Goal: Transaction & Acquisition: Book appointment/travel/reservation

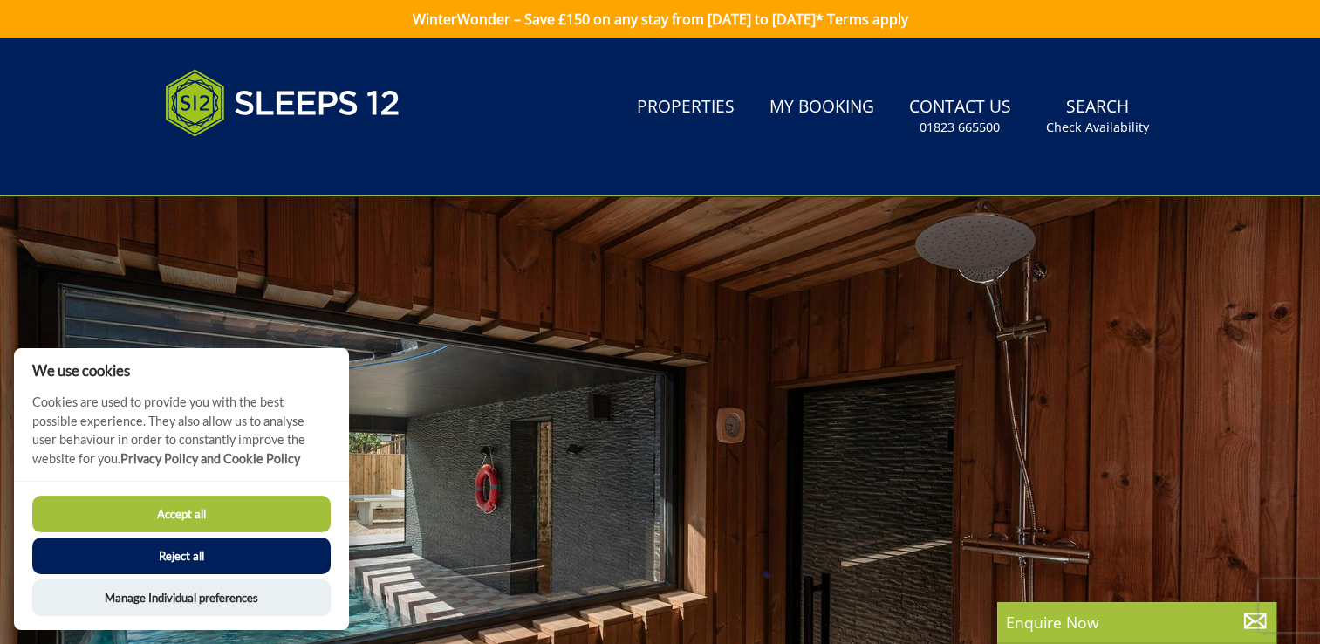
click at [224, 558] on button "Reject all" at bounding box center [181, 556] width 298 height 37
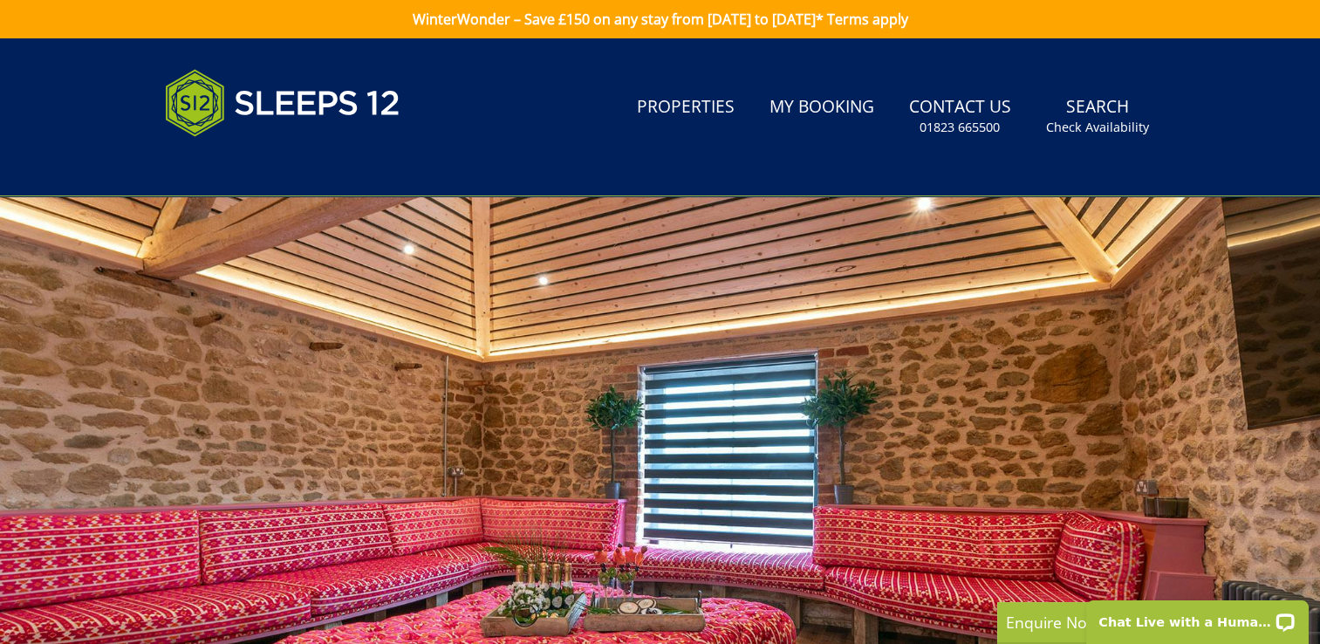
drag, startPoint x: 758, startPoint y: 358, endPoint x: 1221, endPoint y: 403, distance: 464.7
click at [1221, 403] on div at bounding box center [660, 501] width 1320 height 611
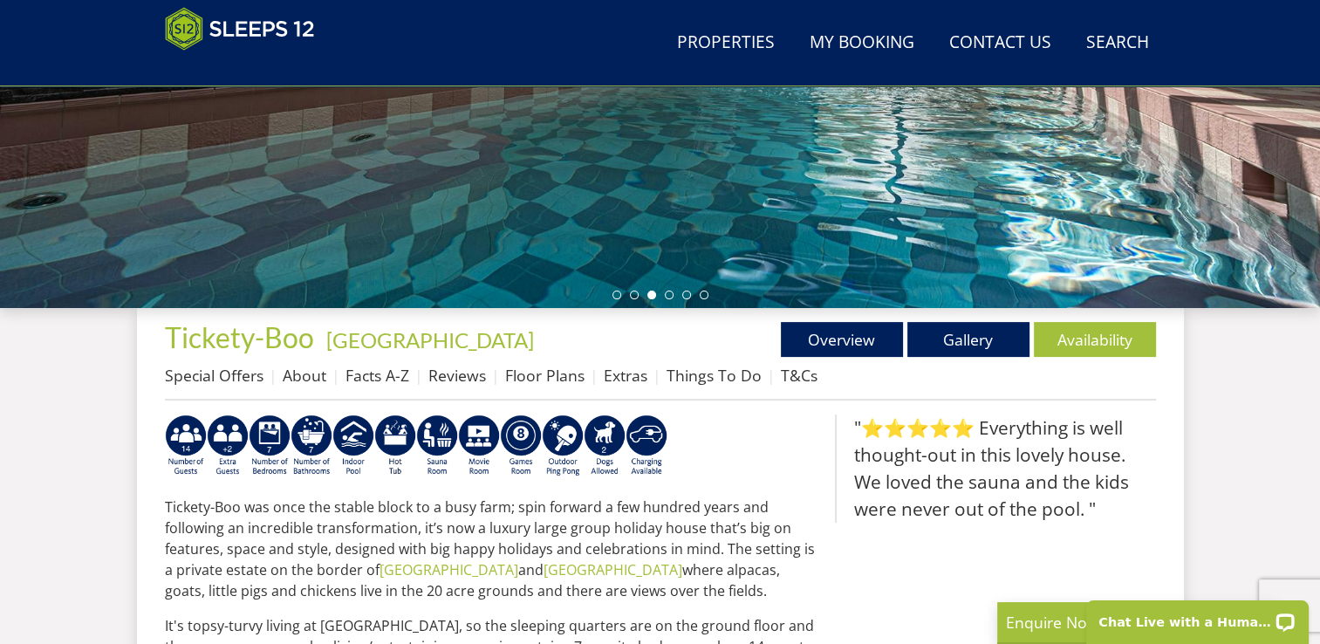
scroll to position [454, 0]
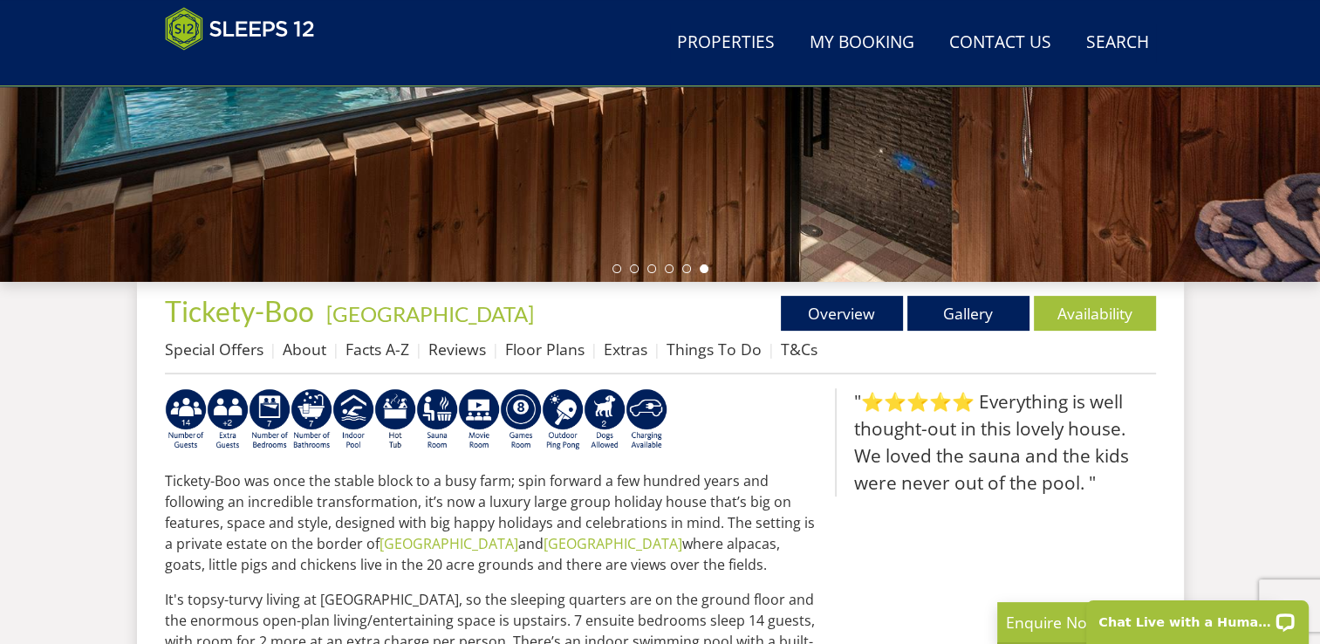
click at [1318, 639] on div "Chat Live with a Human!" at bounding box center [1197, 616] width 245 height 55
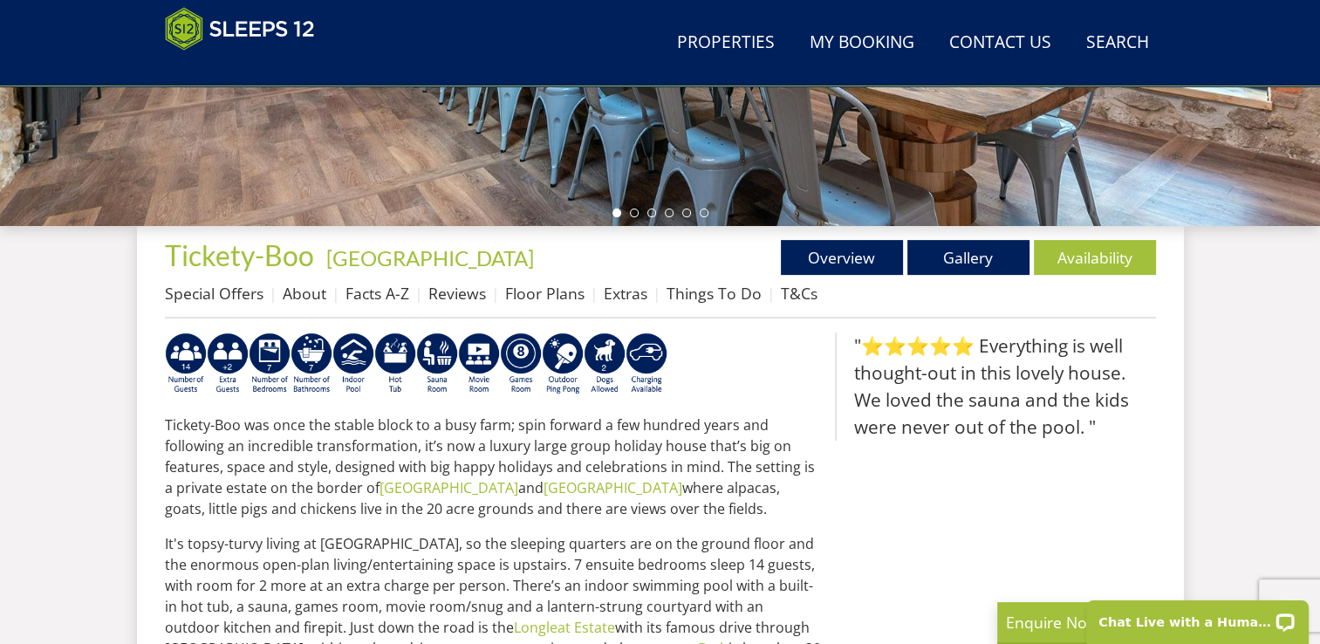
scroll to position [492, 0]
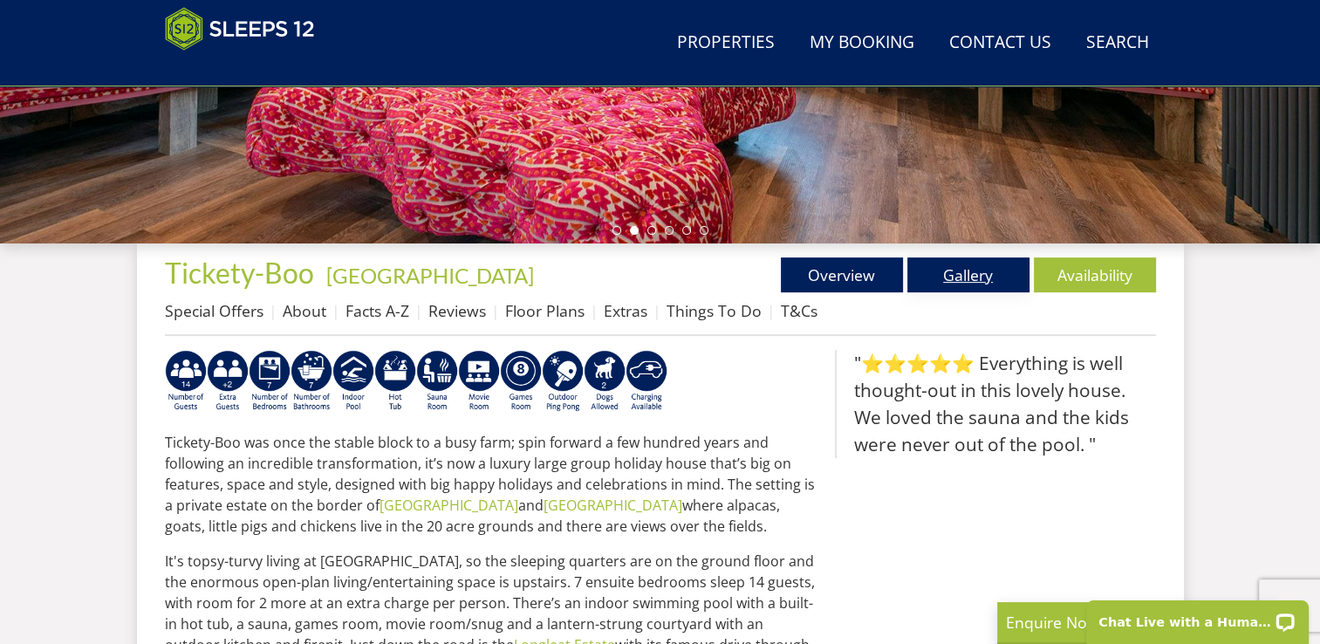
click at [951, 277] on link "Gallery" at bounding box center [968, 274] width 122 height 35
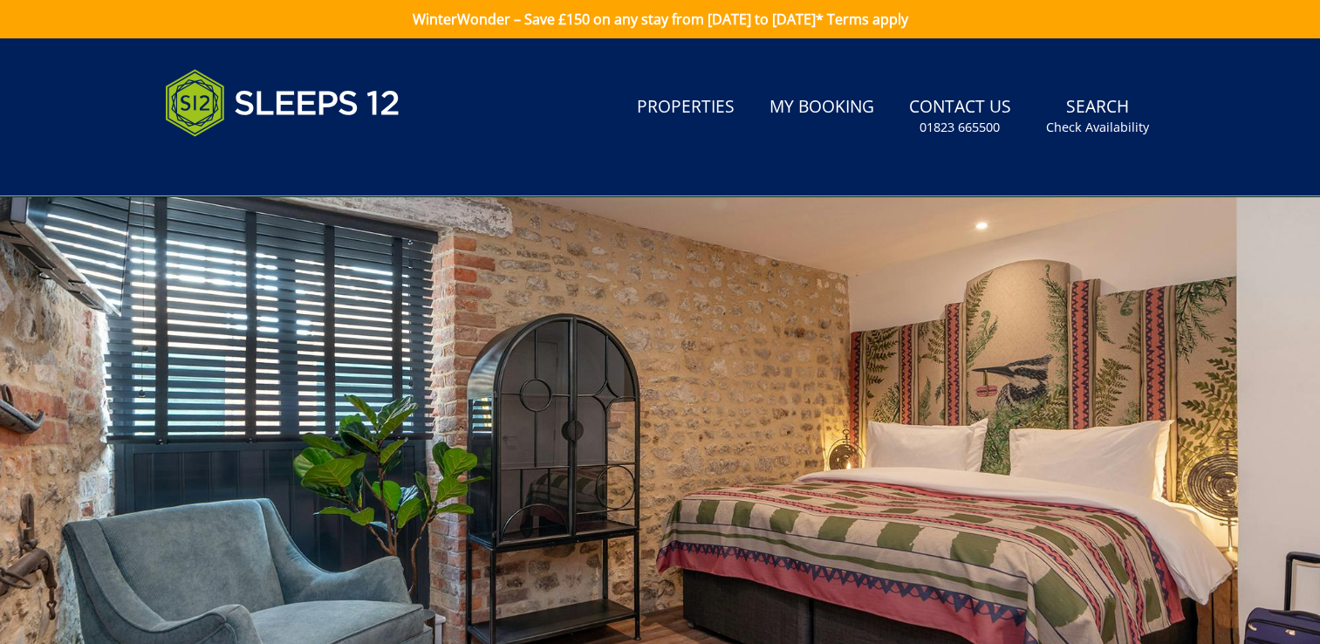
click at [966, 277] on div at bounding box center [660, 501] width 1320 height 611
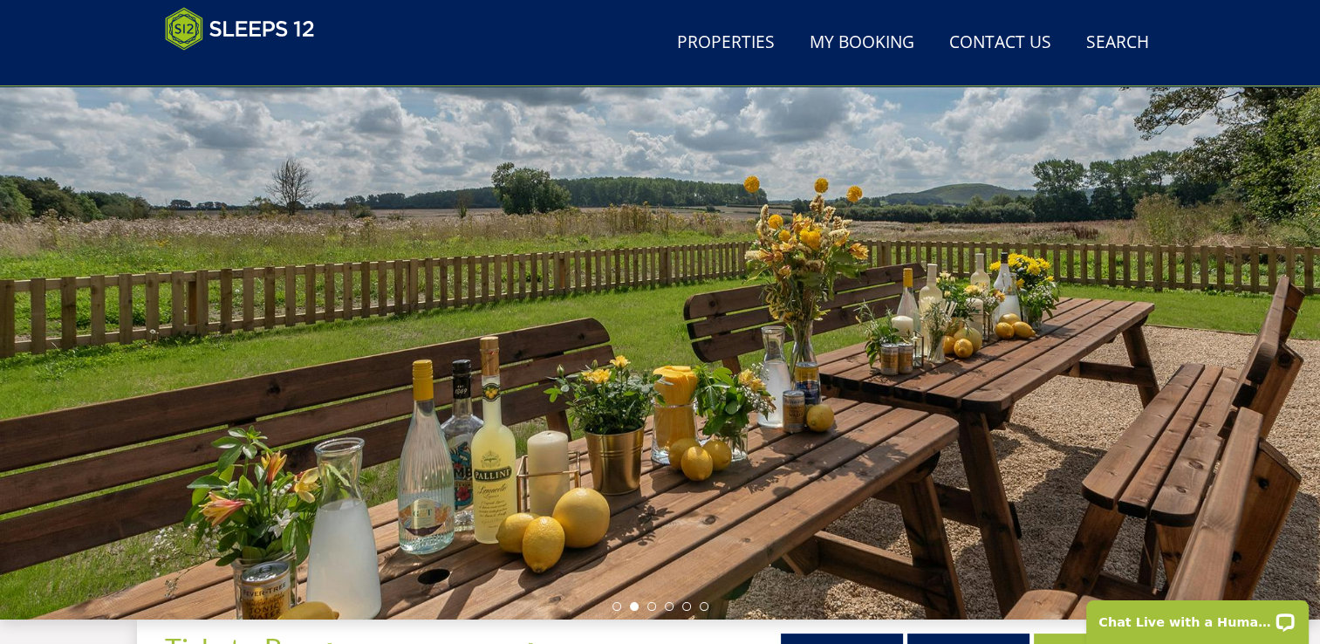
click at [1233, 343] on div at bounding box center [660, 314] width 1320 height 611
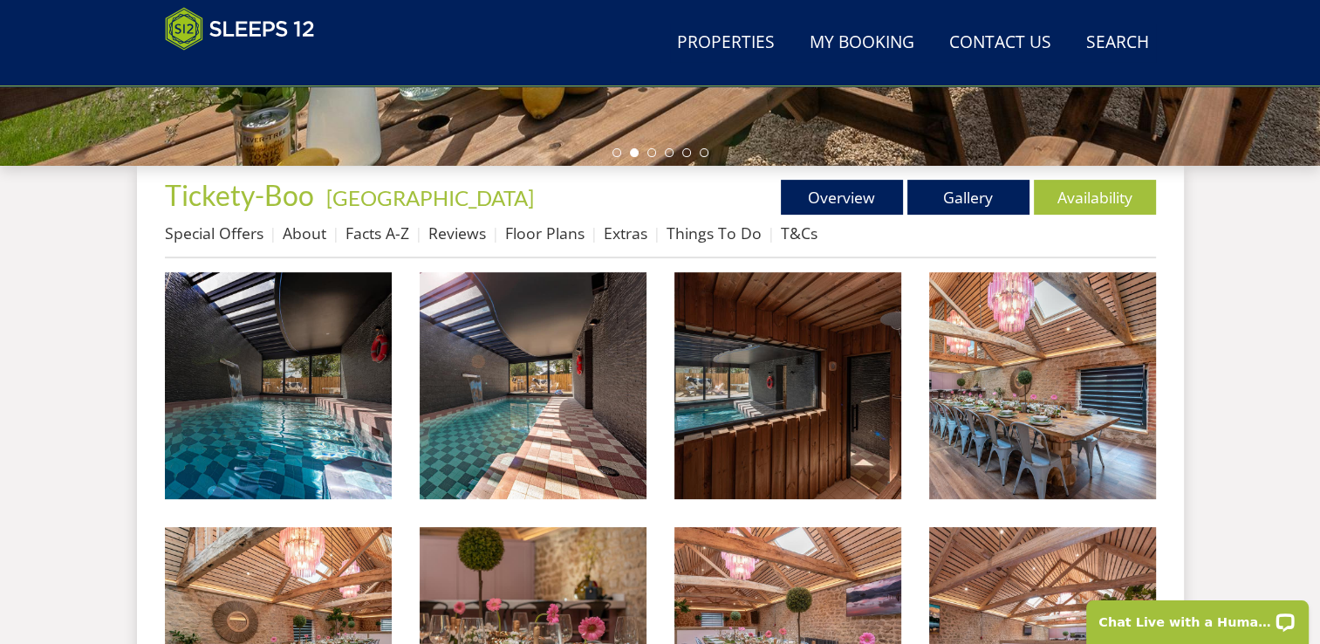
scroll to position [605, 0]
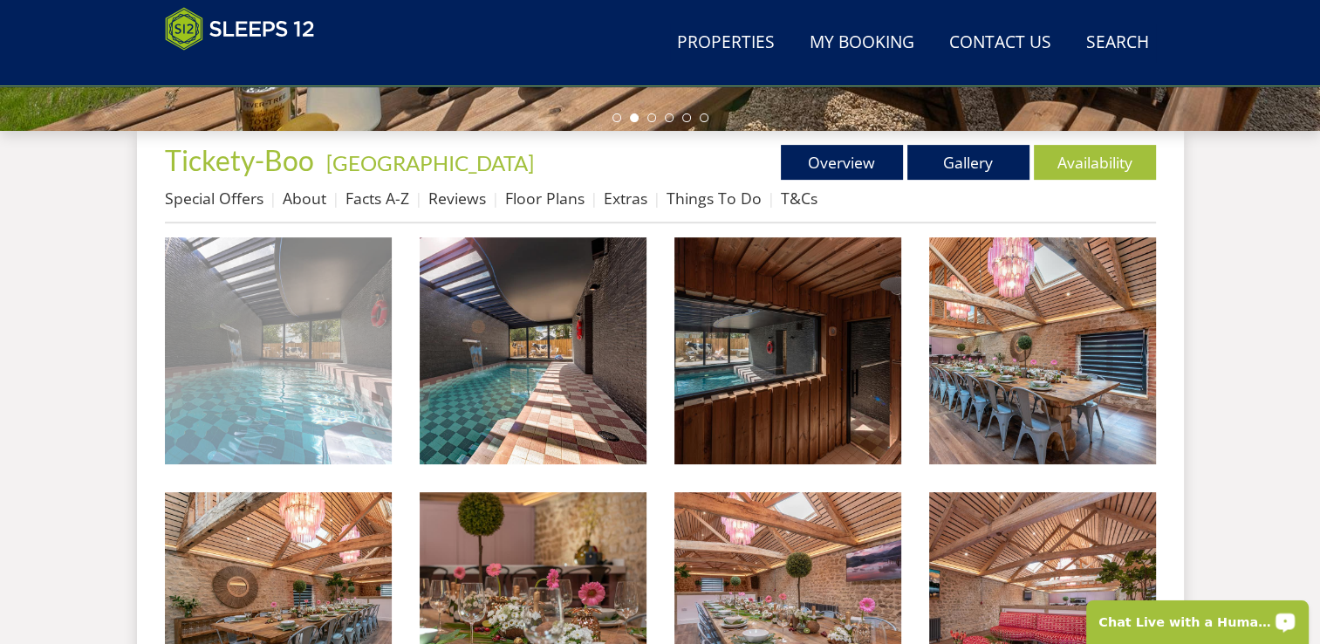
click at [286, 402] on img at bounding box center [278, 350] width 227 height 227
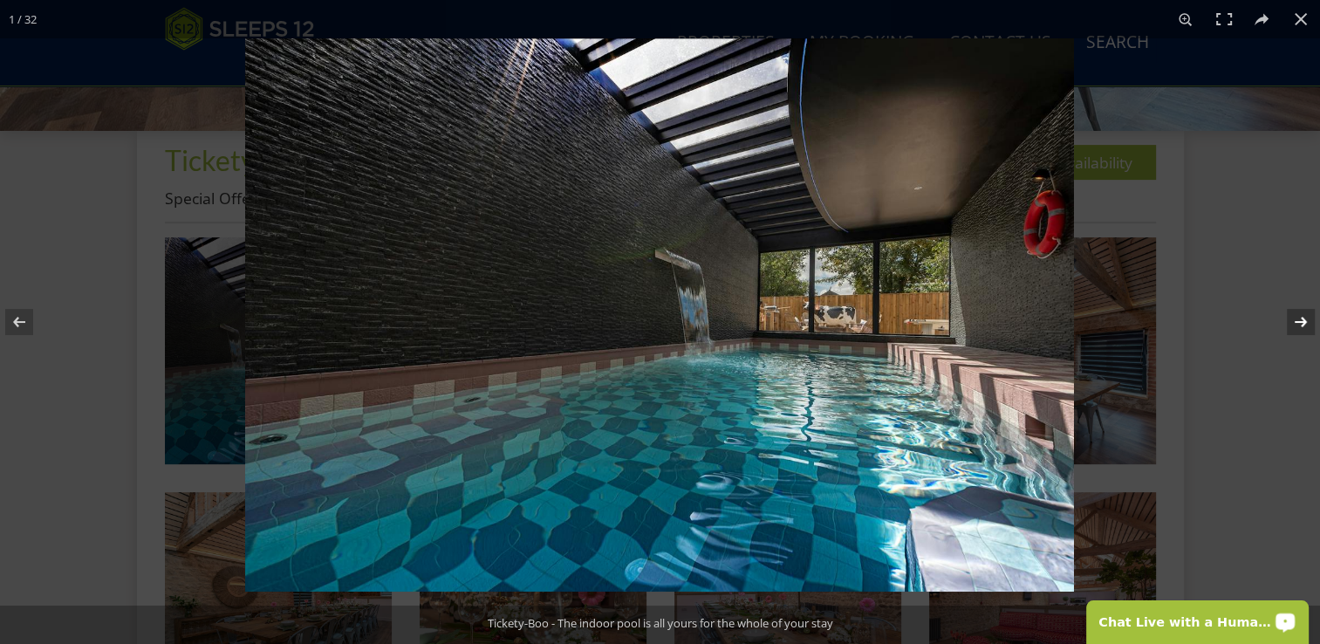
click at [1301, 324] on button at bounding box center [1289, 321] width 61 height 87
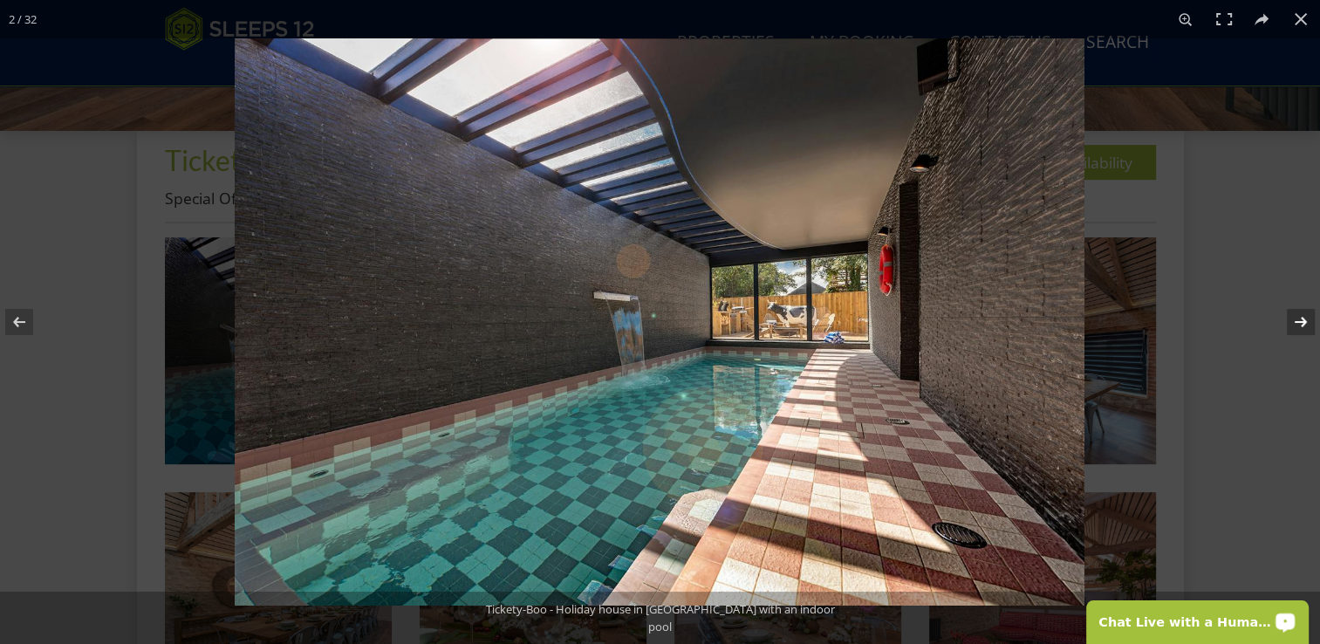
click at [1302, 327] on button at bounding box center [1289, 321] width 61 height 87
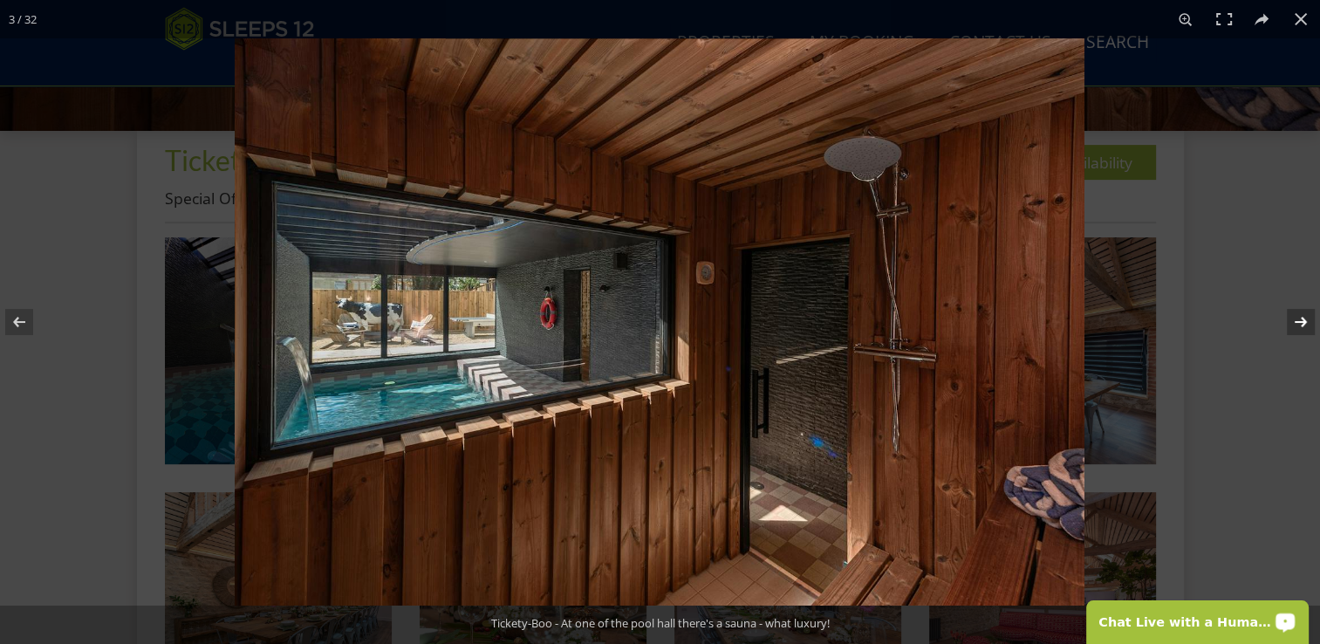
click at [1302, 316] on button at bounding box center [1289, 321] width 61 height 87
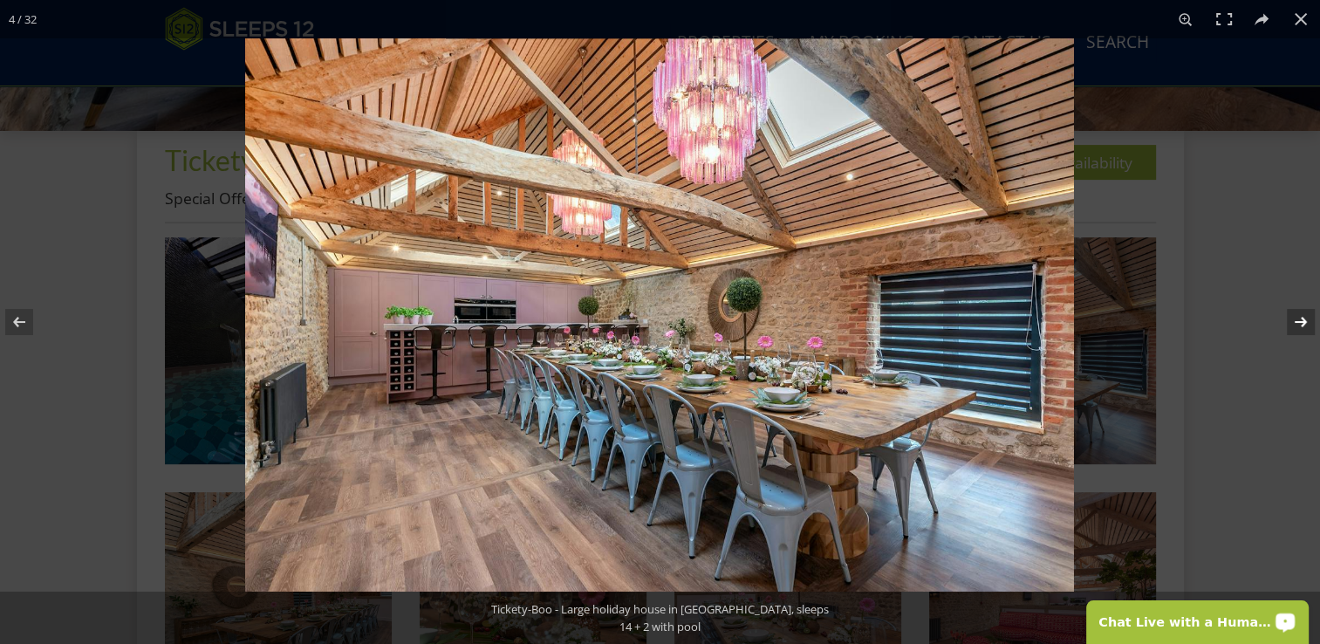
click at [1302, 316] on button at bounding box center [1289, 321] width 61 height 87
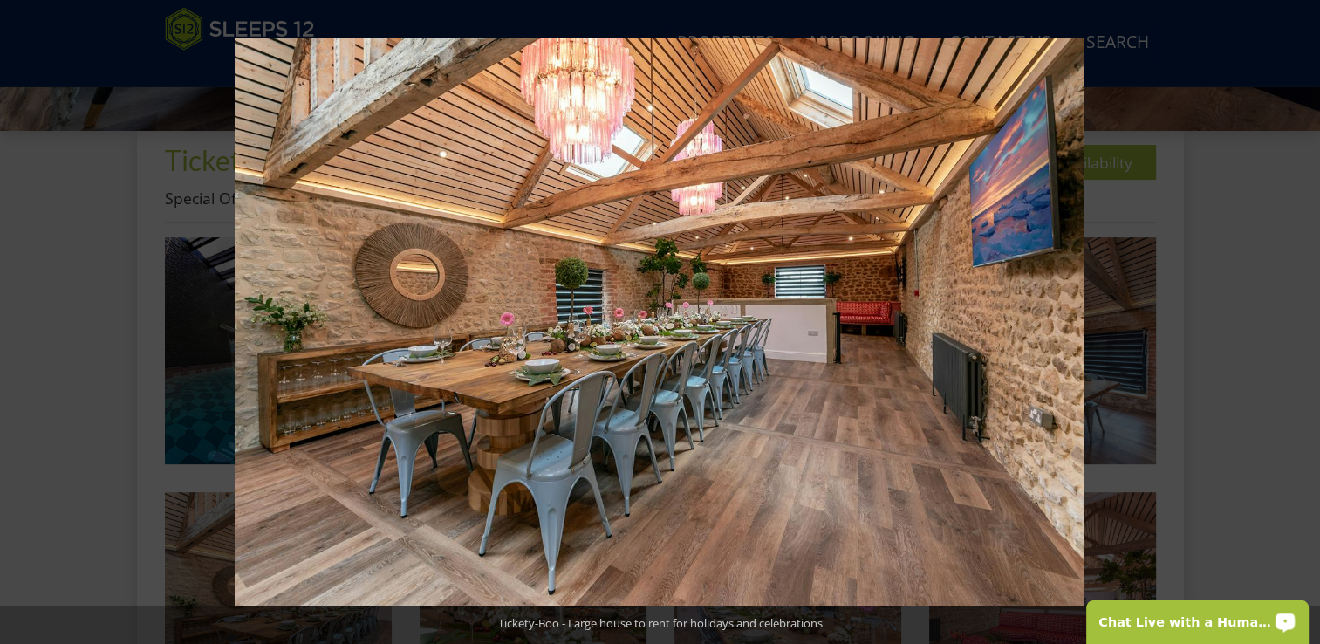
click at [1302, 316] on button at bounding box center [1289, 321] width 61 height 87
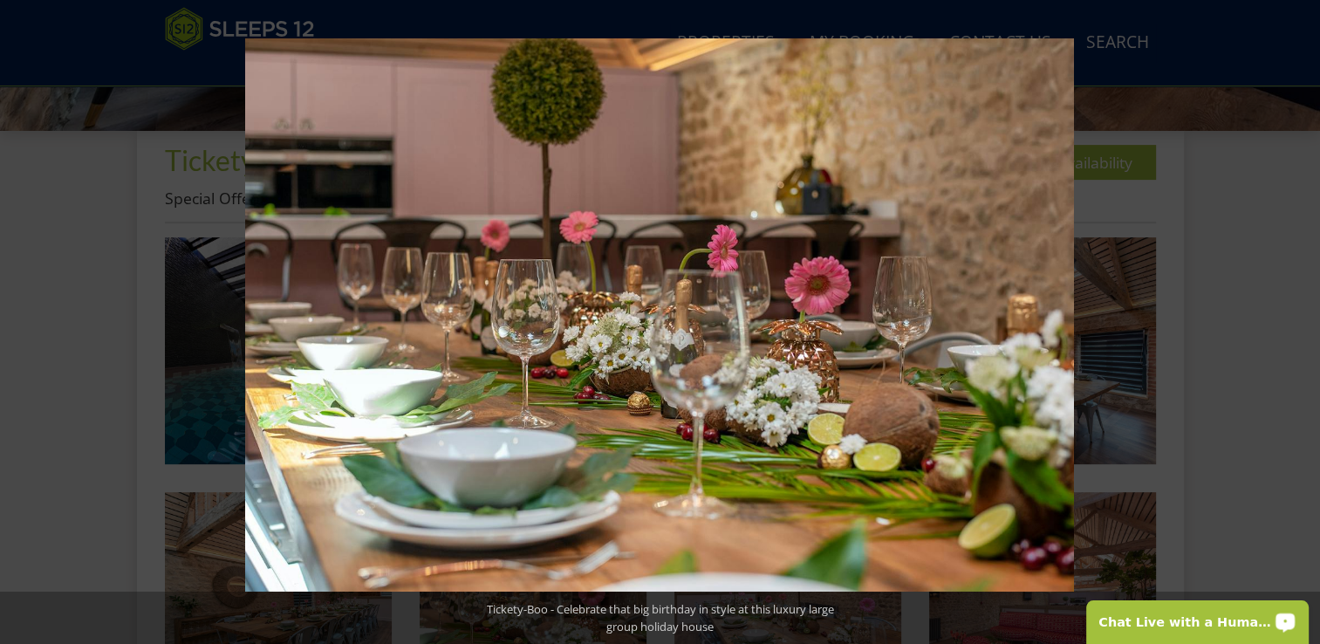
click at [1302, 316] on button at bounding box center [1289, 321] width 61 height 87
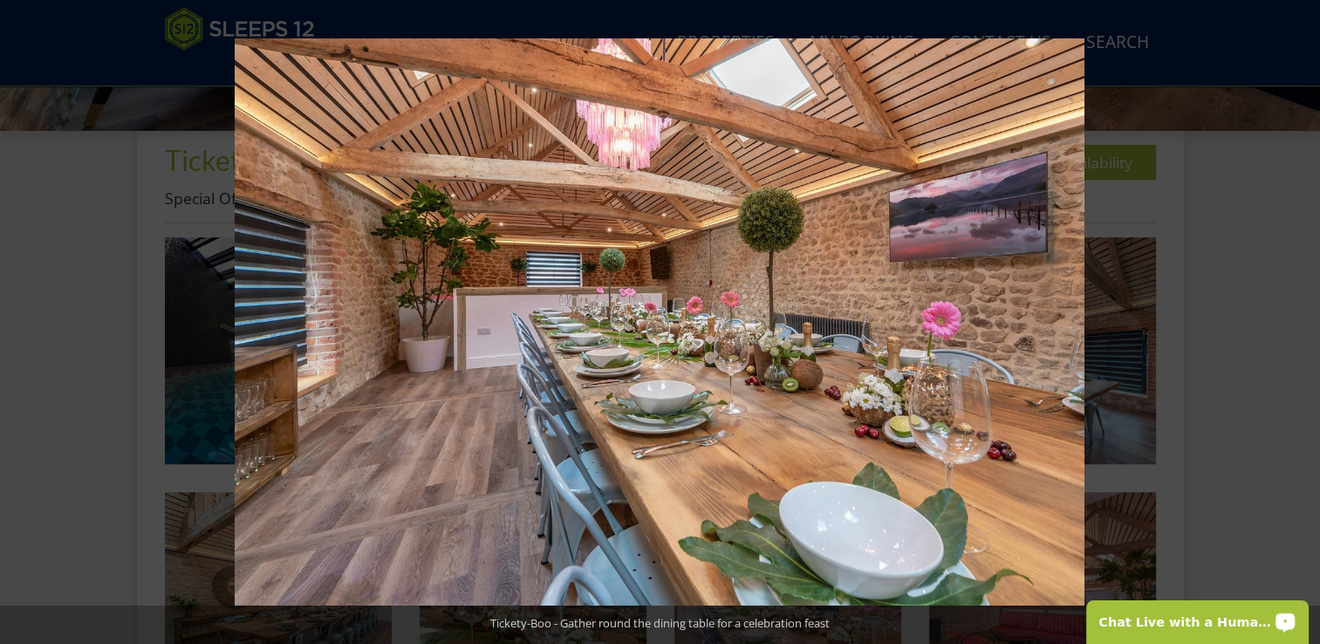
click at [1302, 316] on button at bounding box center [1289, 321] width 61 height 87
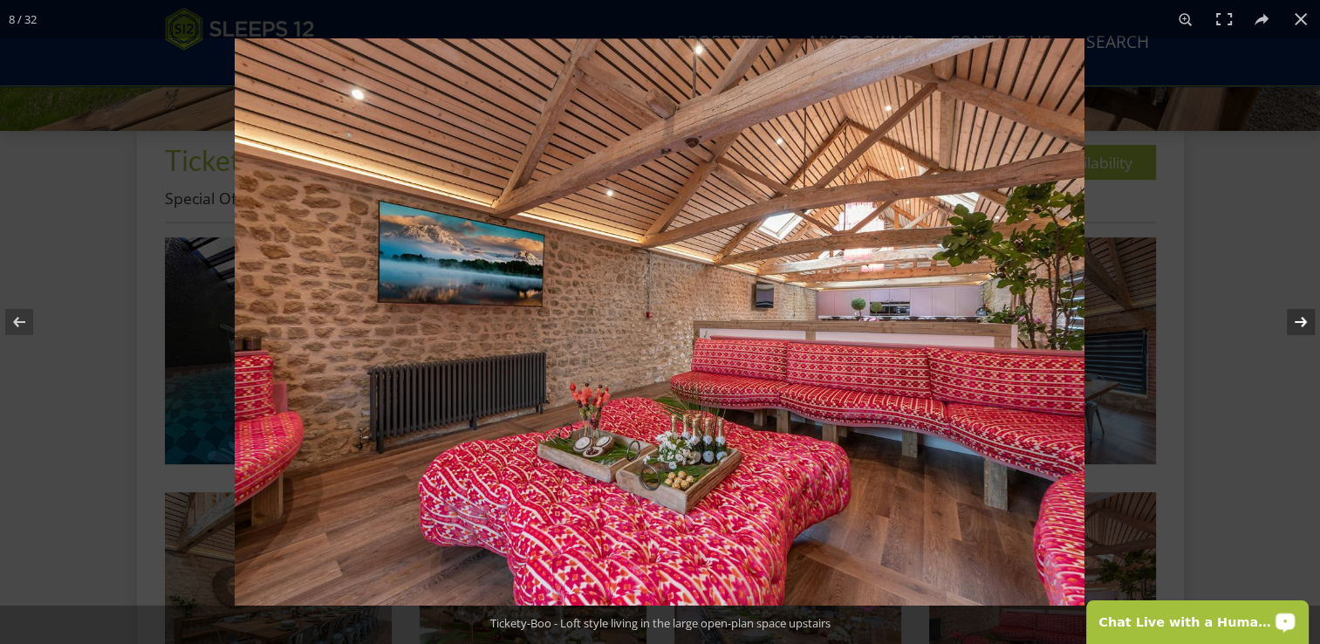
click at [1302, 322] on button at bounding box center [1289, 321] width 61 height 87
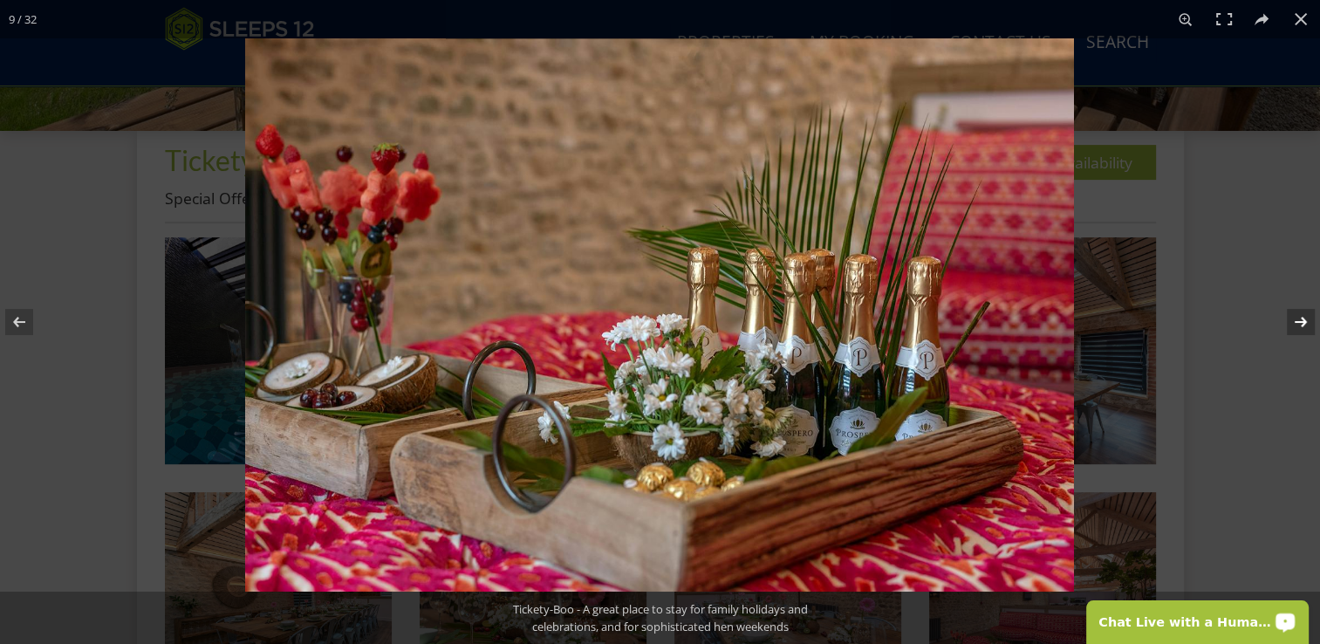
click at [1302, 322] on button at bounding box center [1289, 321] width 61 height 87
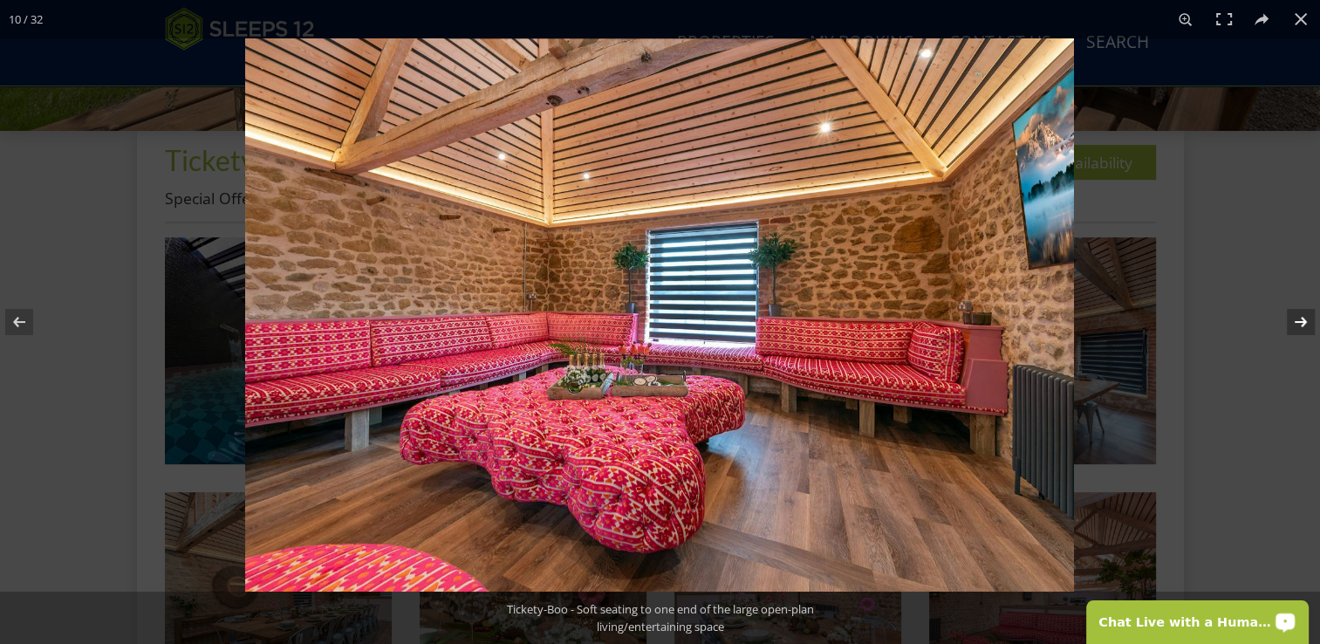
click at [1302, 322] on button at bounding box center [1289, 321] width 61 height 87
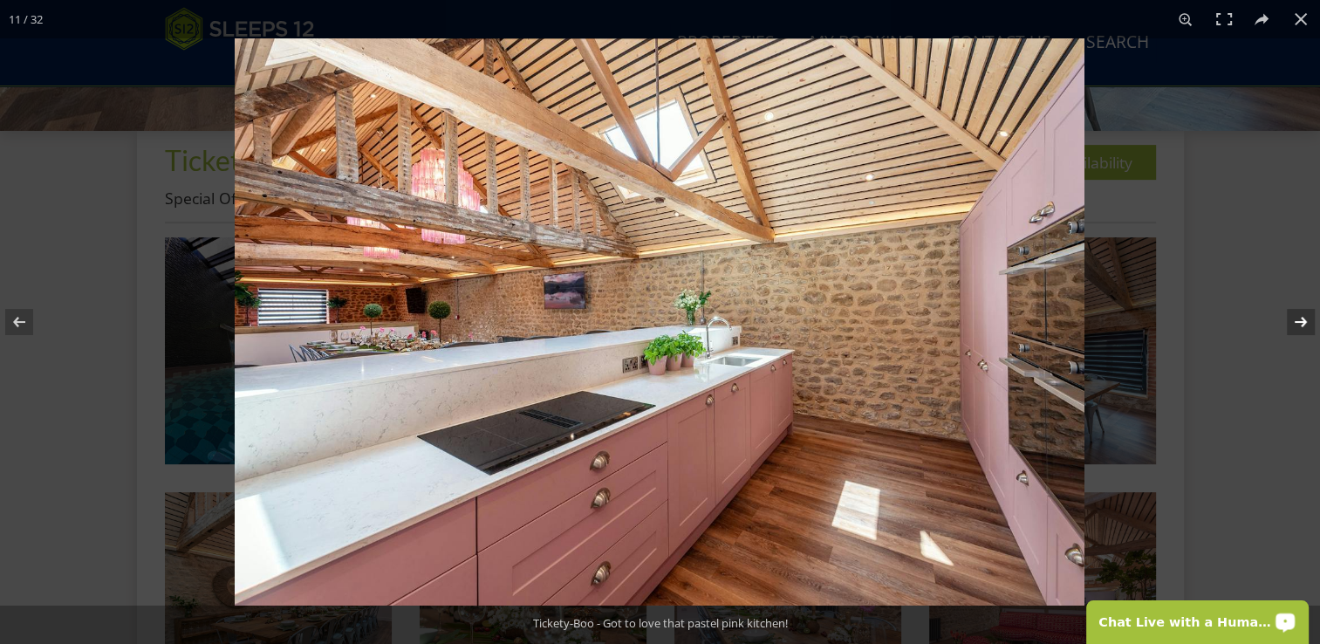
click at [1302, 322] on button at bounding box center [1289, 321] width 61 height 87
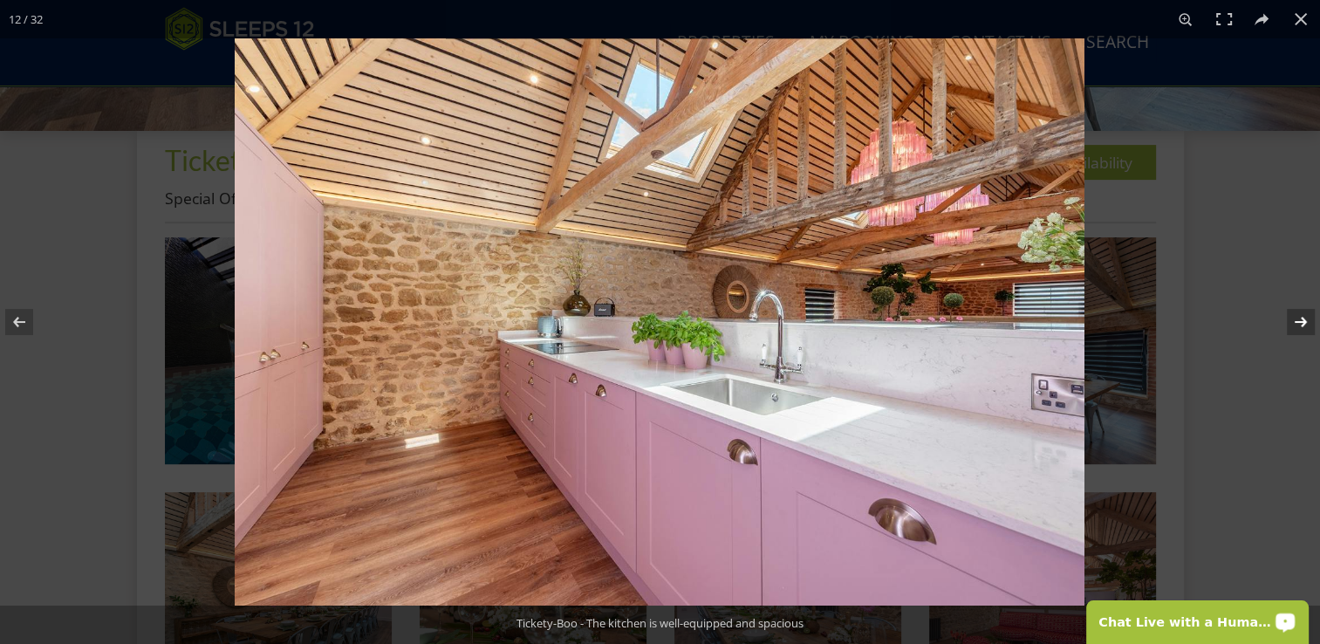
click at [1302, 322] on button at bounding box center [1289, 321] width 61 height 87
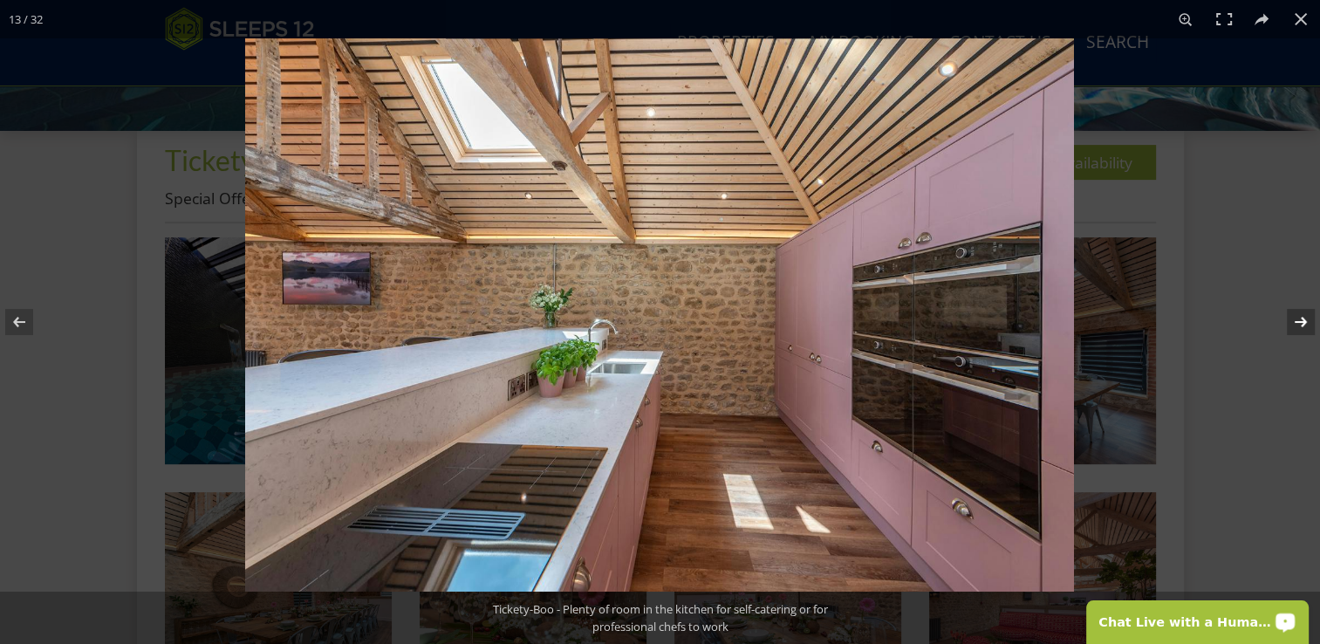
click at [1299, 323] on button at bounding box center [1289, 321] width 61 height 87
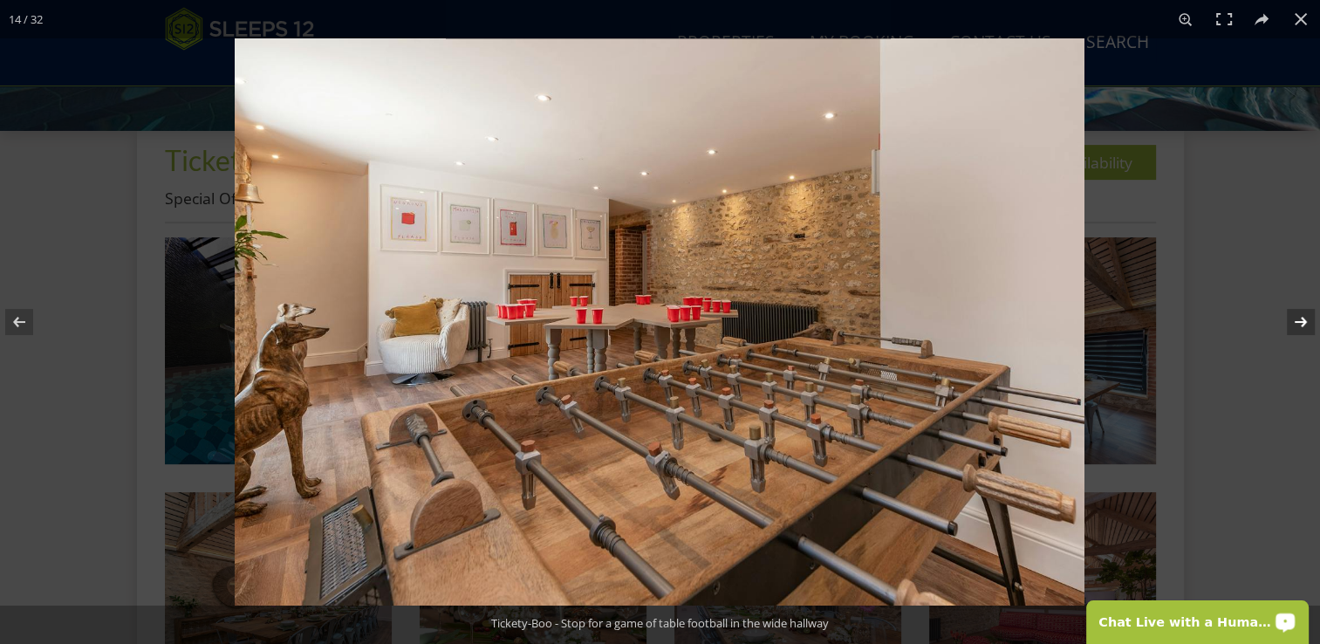
click at [1299, 323] on button at bounding box center [1289, 321] width 61 height 87
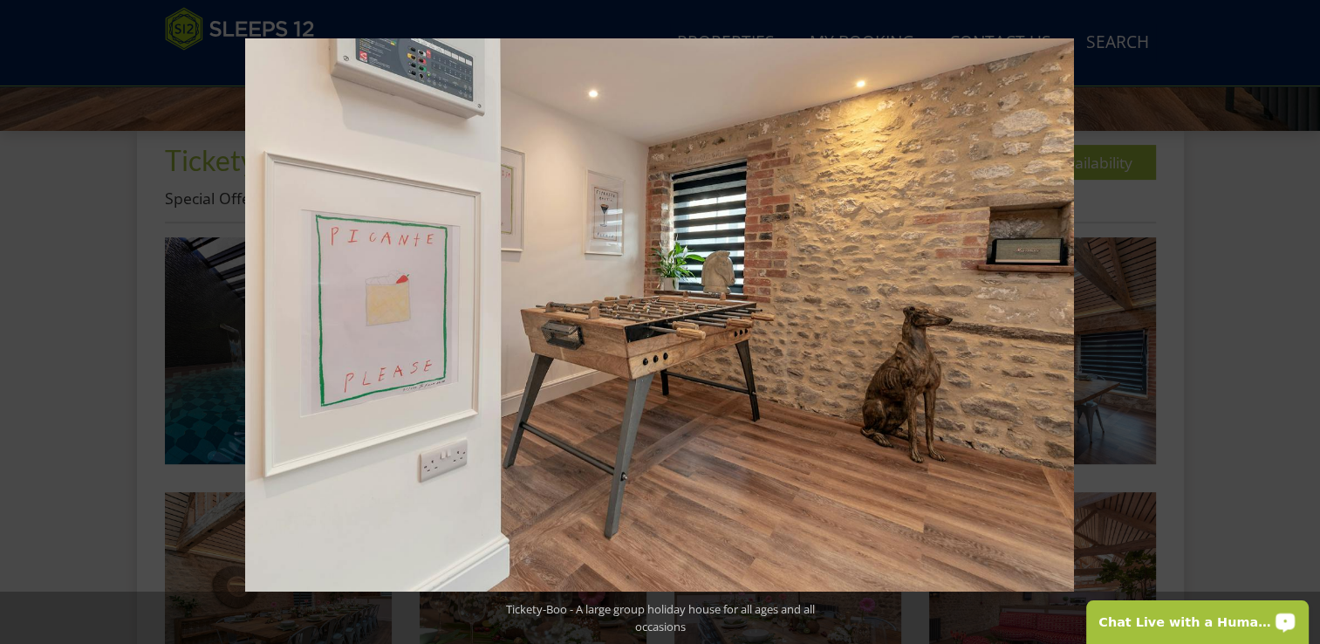
click at [1299, 323] on button at bounding box center [1289, 321] width 61 height 87
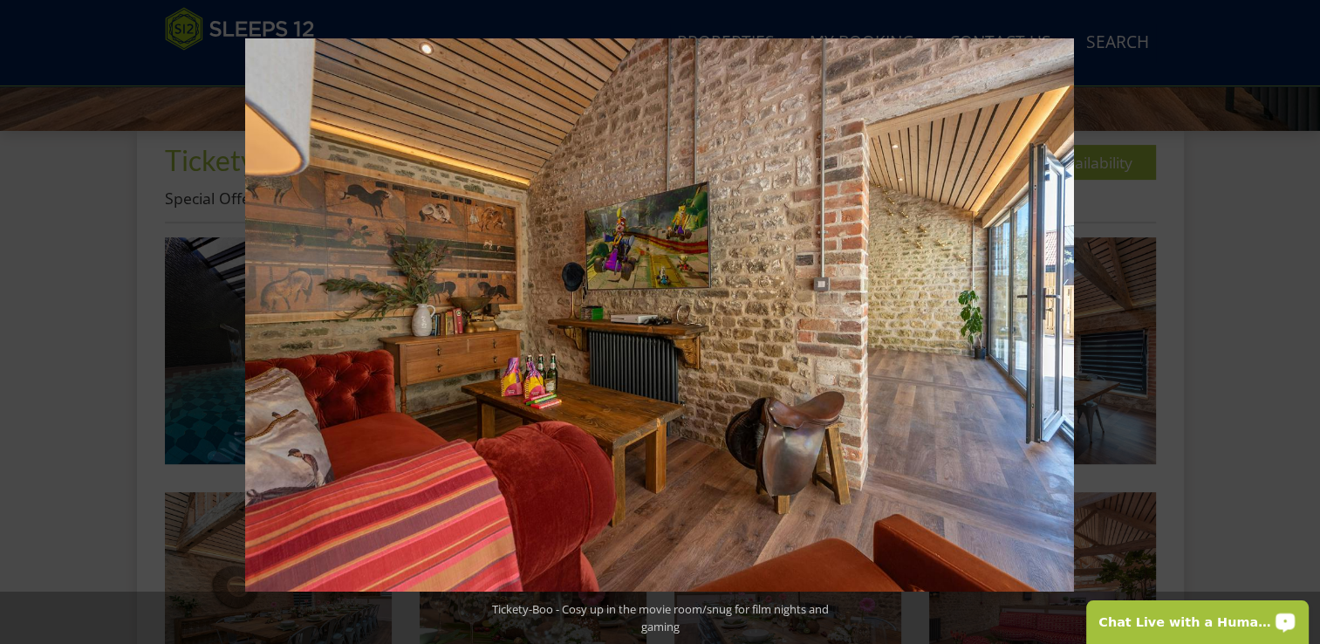
click at [1299, 323] on button at bounding box center [1289, 321] width 61 height 87
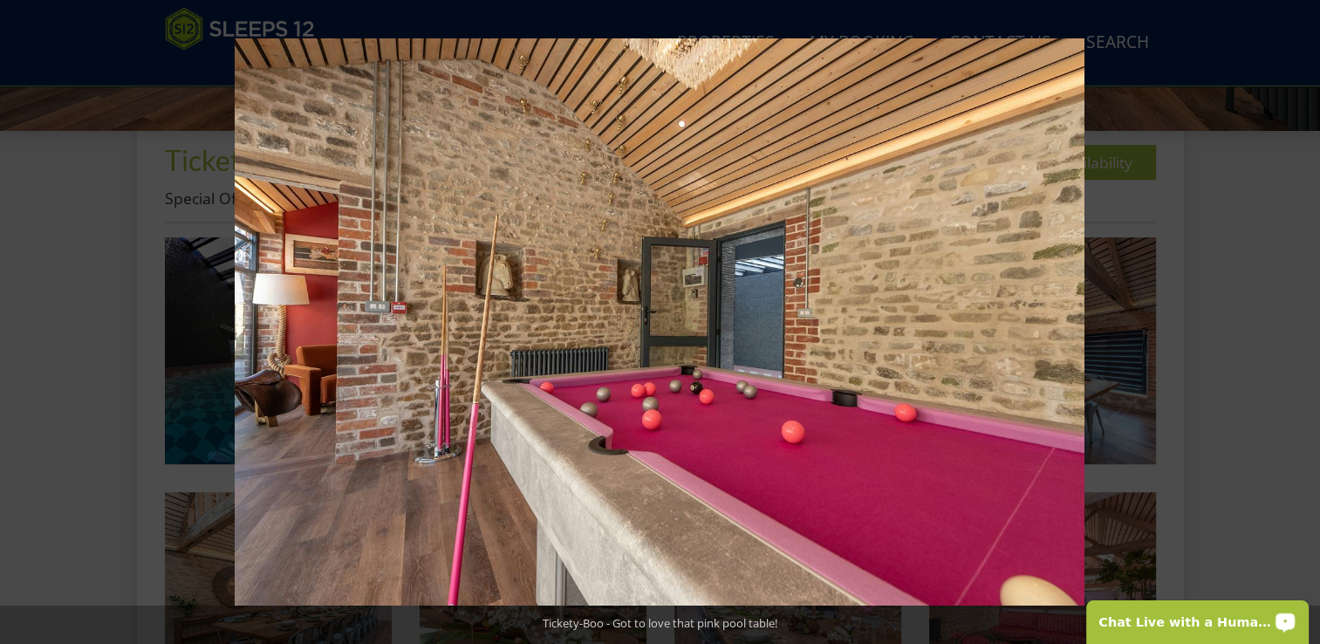
click at [1299, 323] on button at bounding box center [1289, 321] width 61 height 87
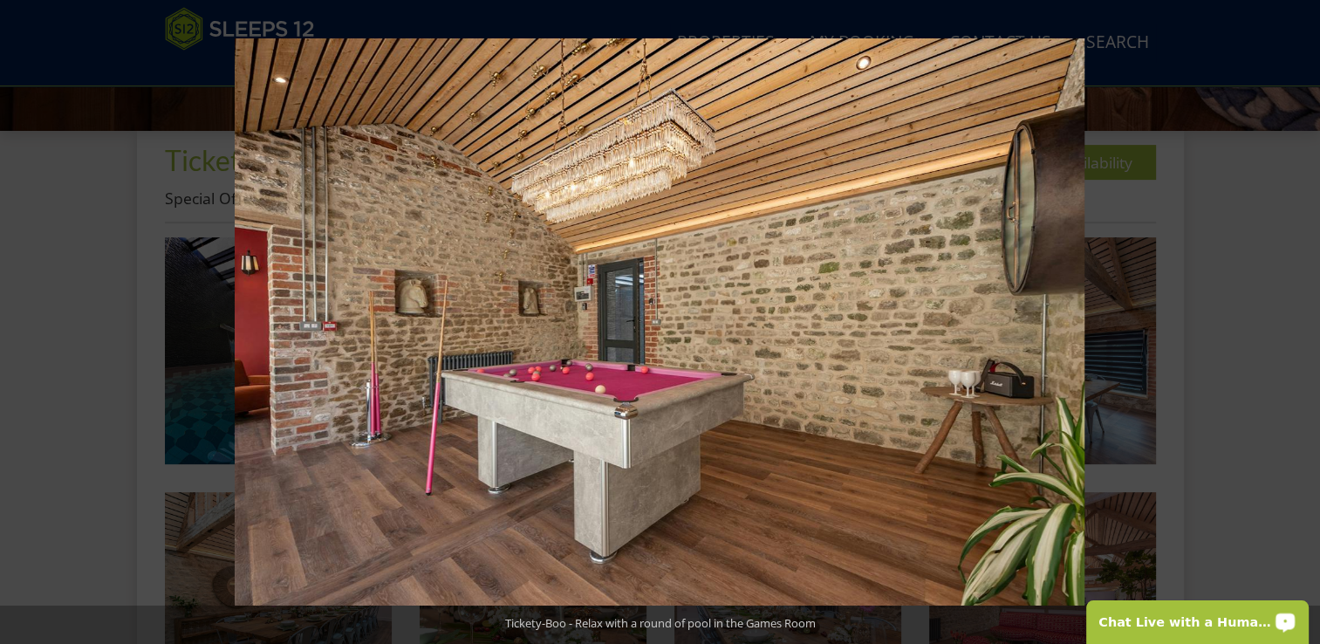
click at [1299, 323] on button at bounding box center [1289, 321] width 61 height 87
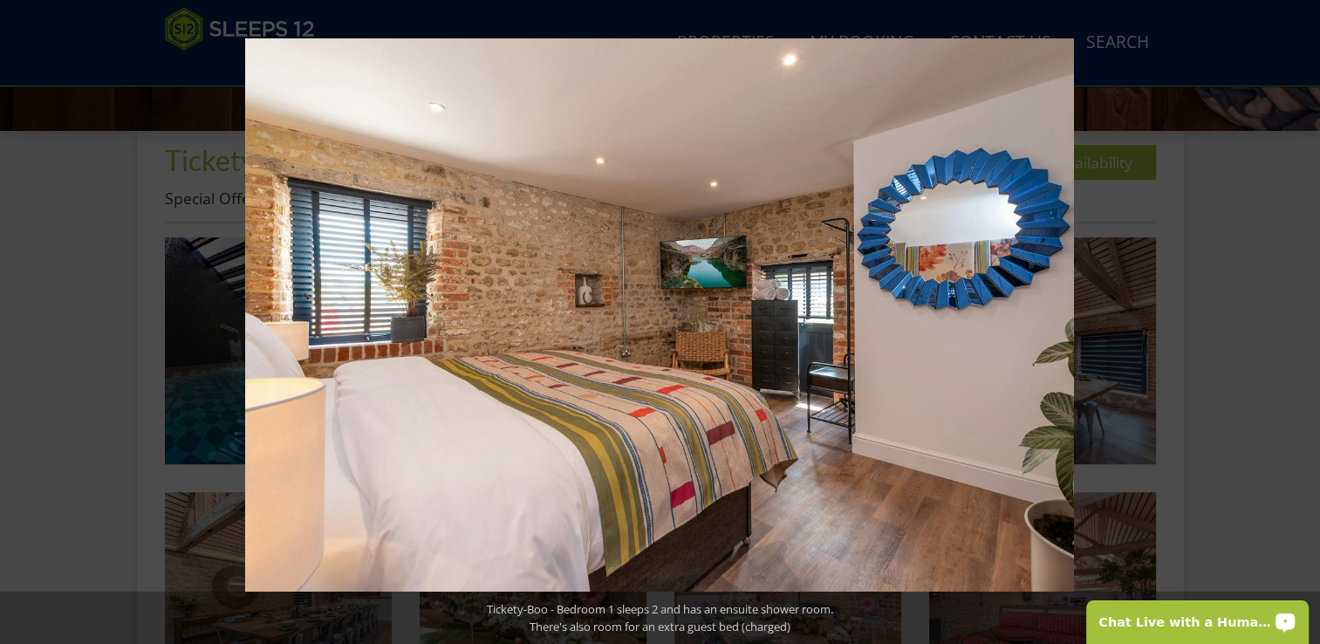
click at [1299, 323] on button at bounding box center [1289, 321] width 61 height 87
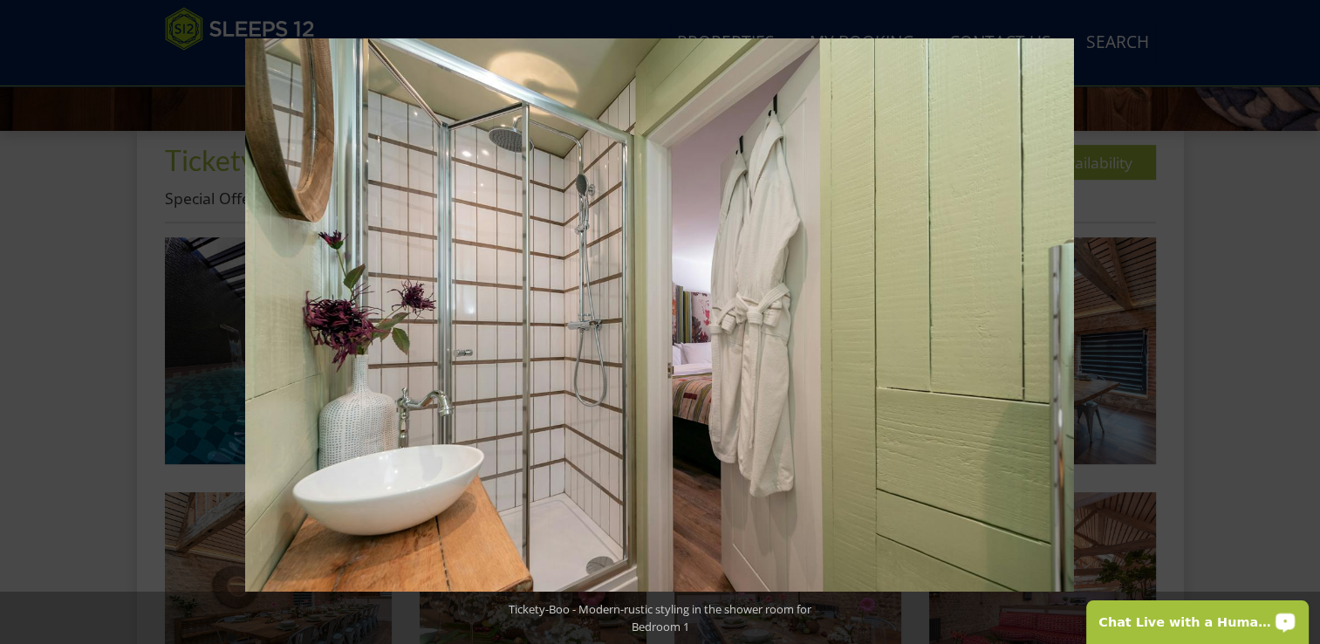
click at [1299, 323] on button at bounding box center [1289, 321] width 61 height 87
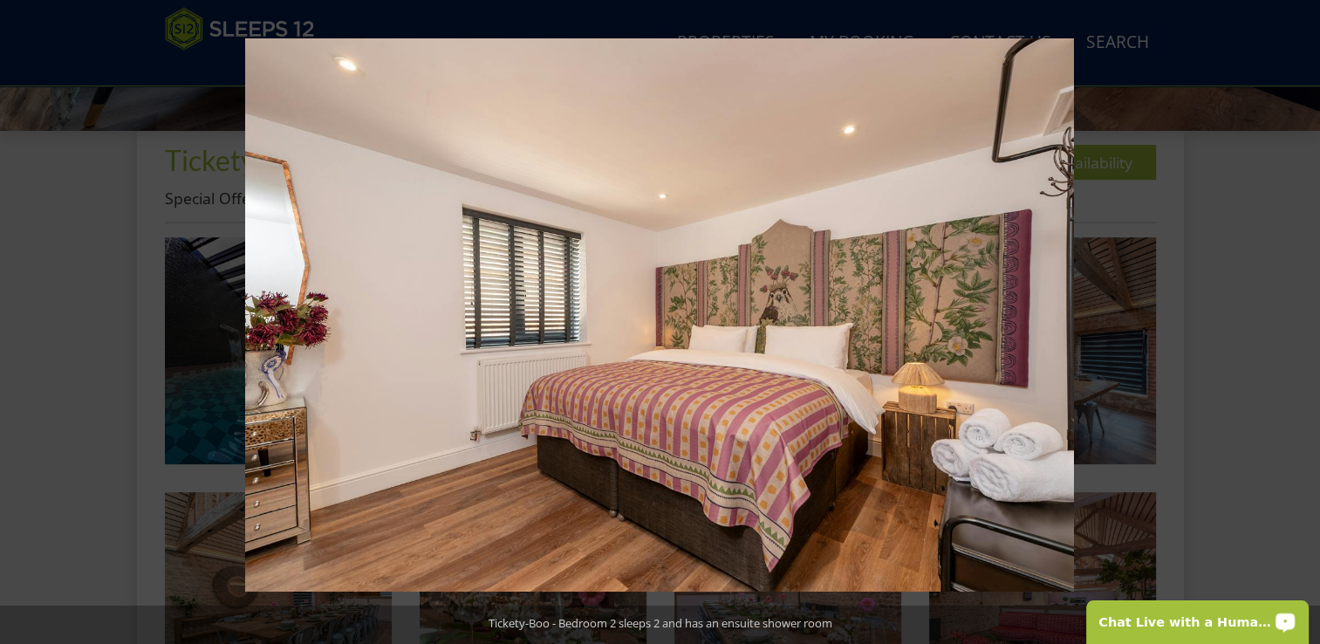
click at [1299, 323] on button at bounding box center [1289, 321] width 61 height 87
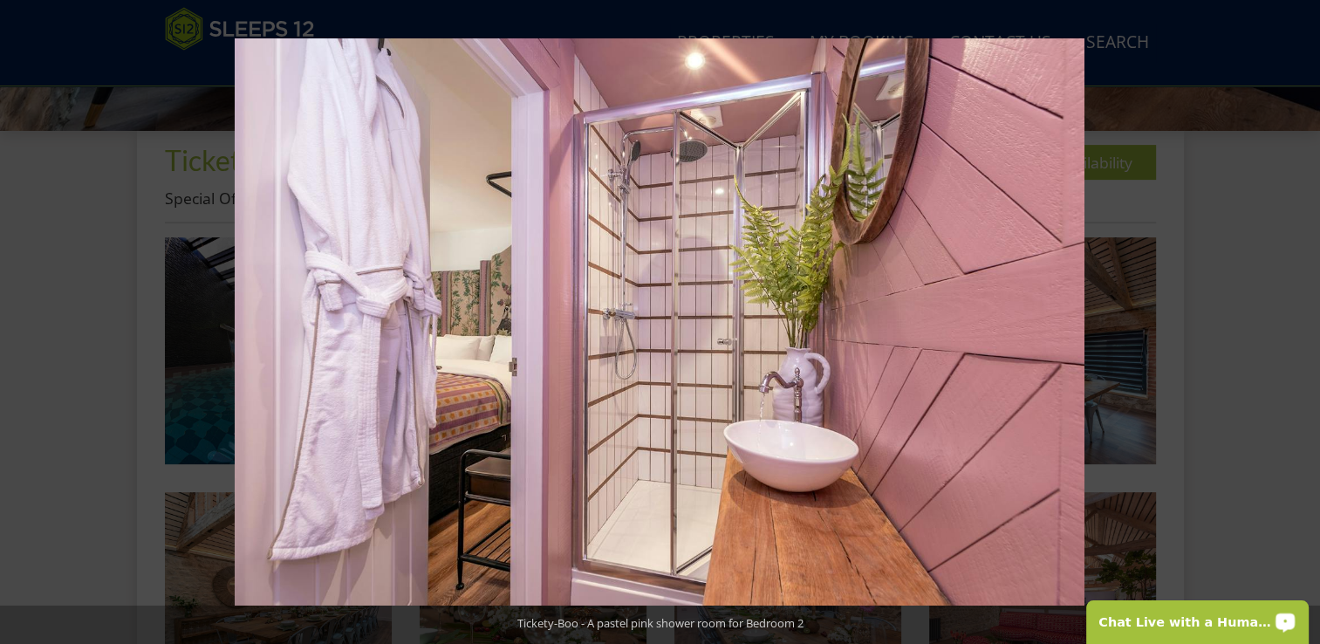
click at [1299, 323] on button at bounding box center [1289, 321] width 61 height 87
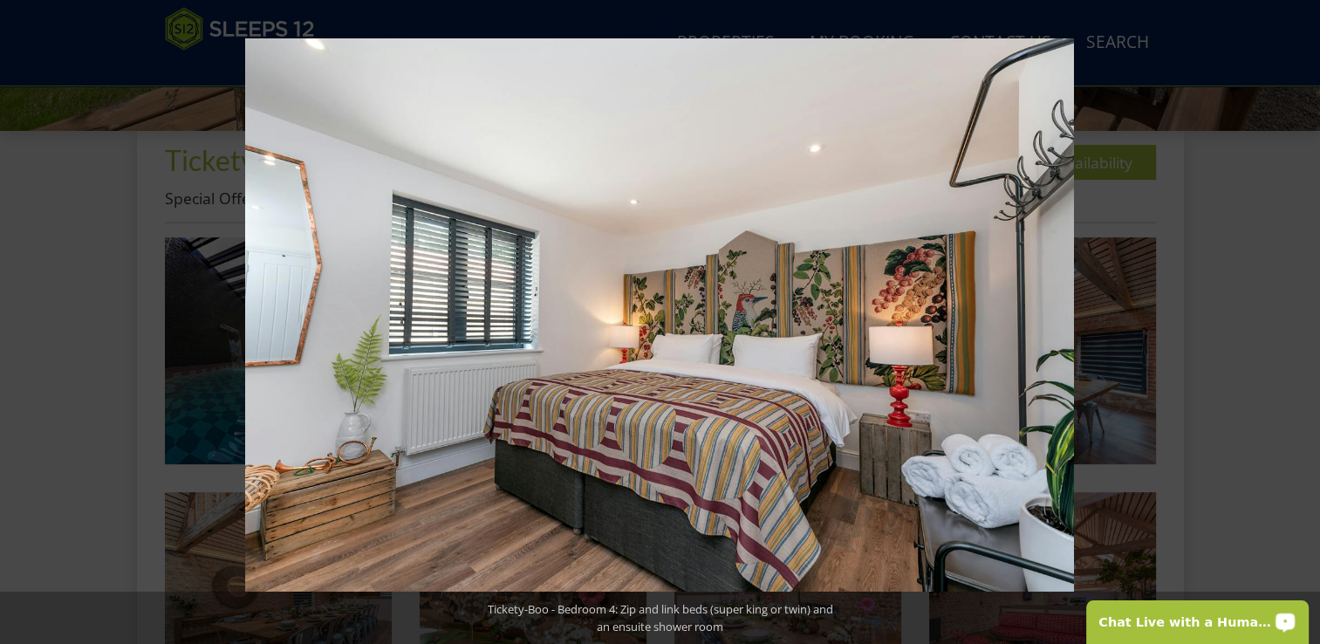
click at [1299, 323] on button at bounding box center [1289, 321] width 61 height 87
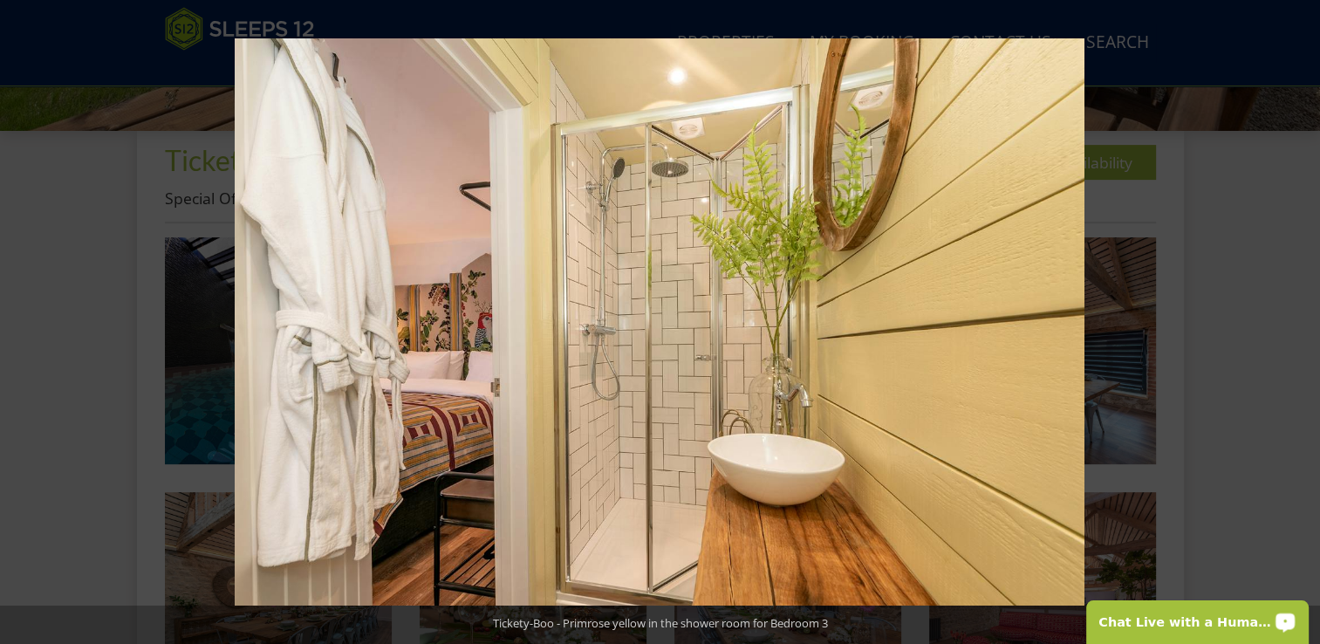
click at [1299, 323] on button at bounding box center [1289, 321] width 61 height 87
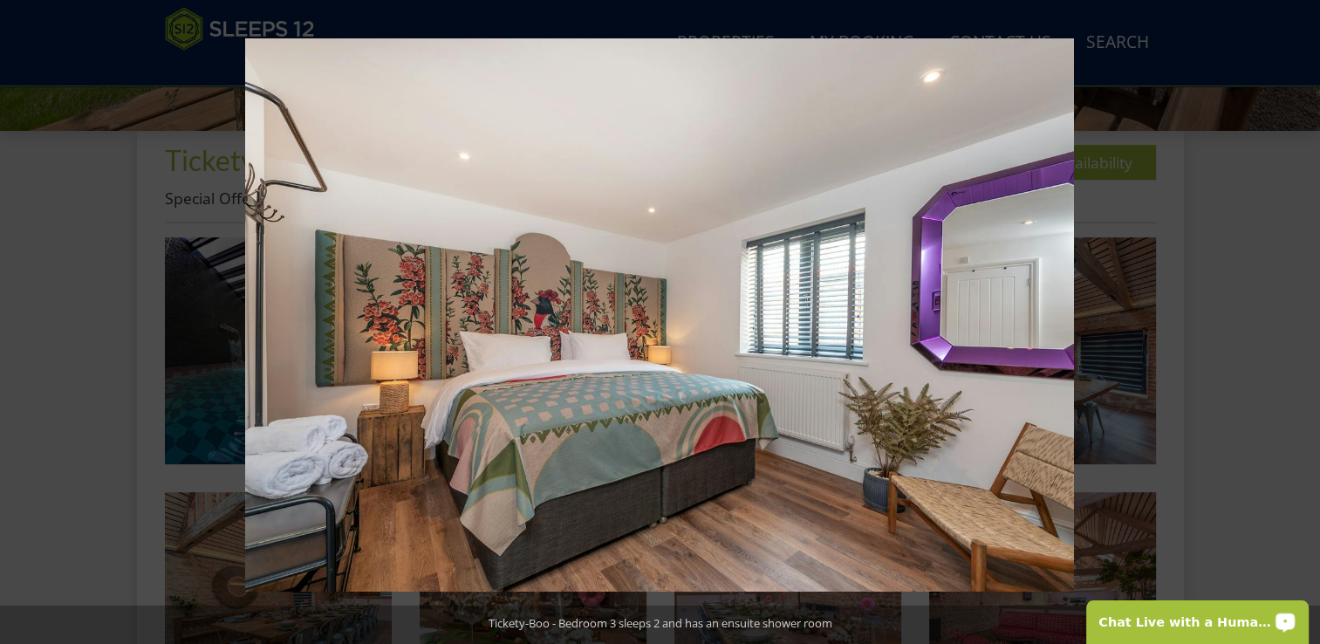
click at [1299, 323] on button at bounding box center [1289, 321] width 61 height 87
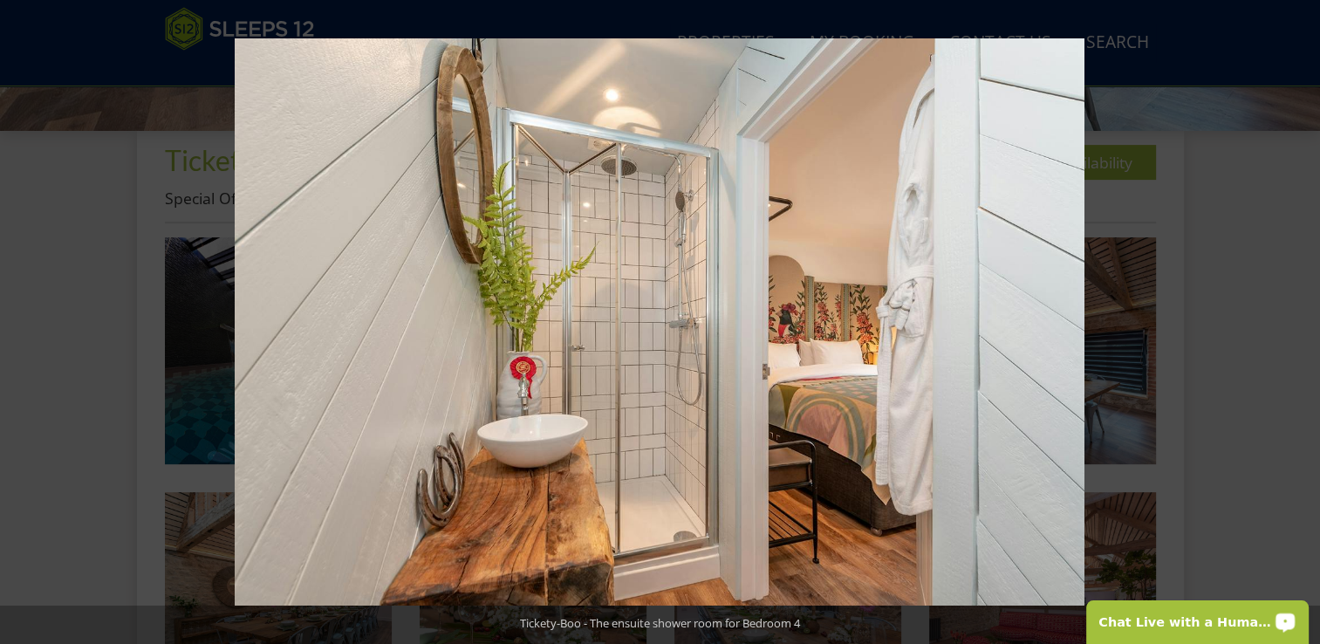
click at [1299, 323] on button at bounding box center [1289, 321] width 61 height 87
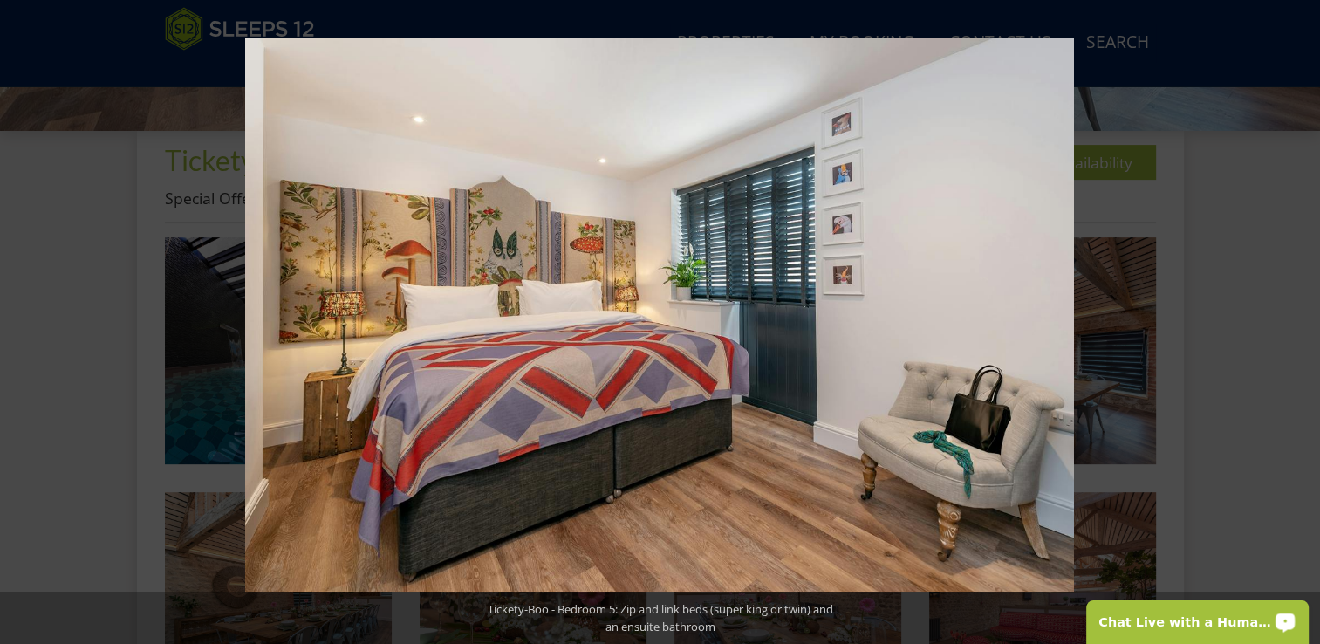
click at [1299, 323] on button at bounding box center [1289, 321] width 61 height 87
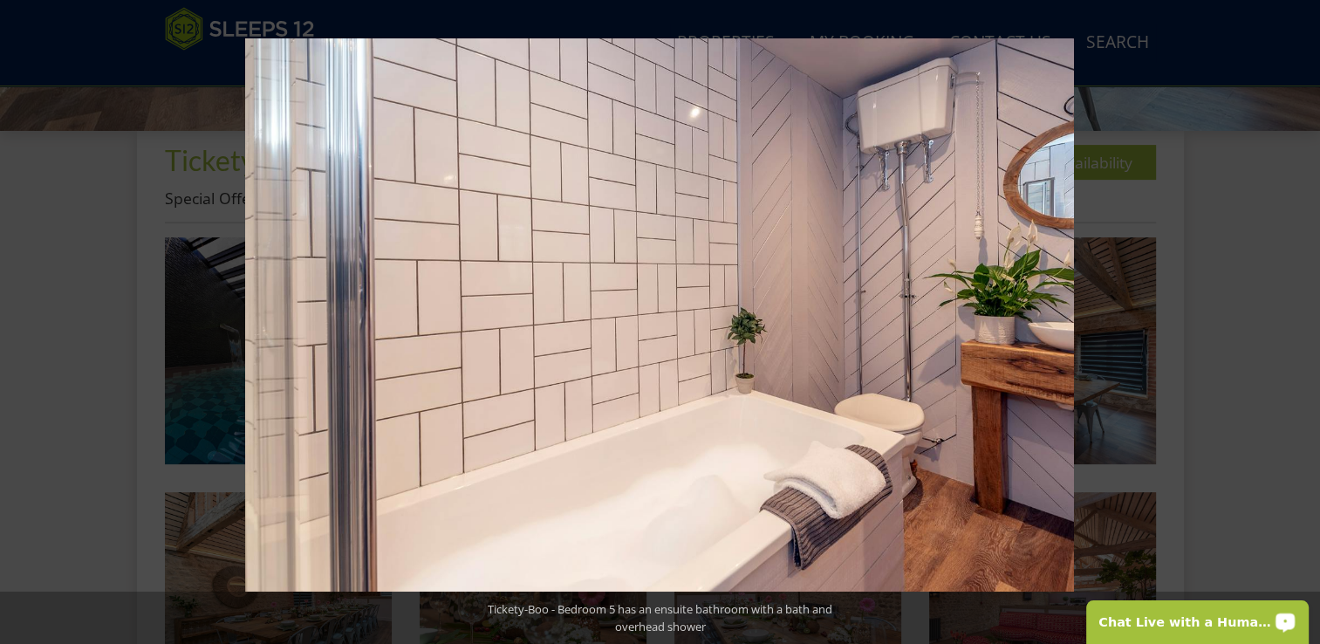
click at [1299, 323] on button at bounding box center [1289, 321] width 61 height 87
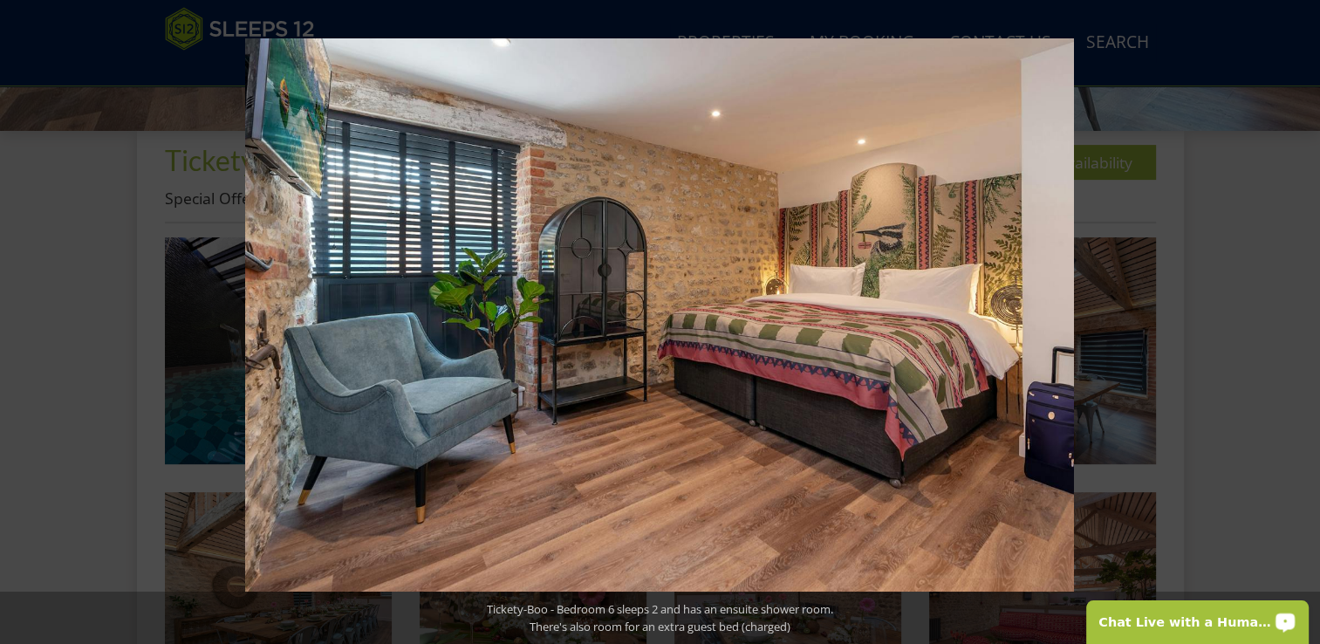
click at [1299, 323] on button at bounding box center [1289, 321] width 61 height 87
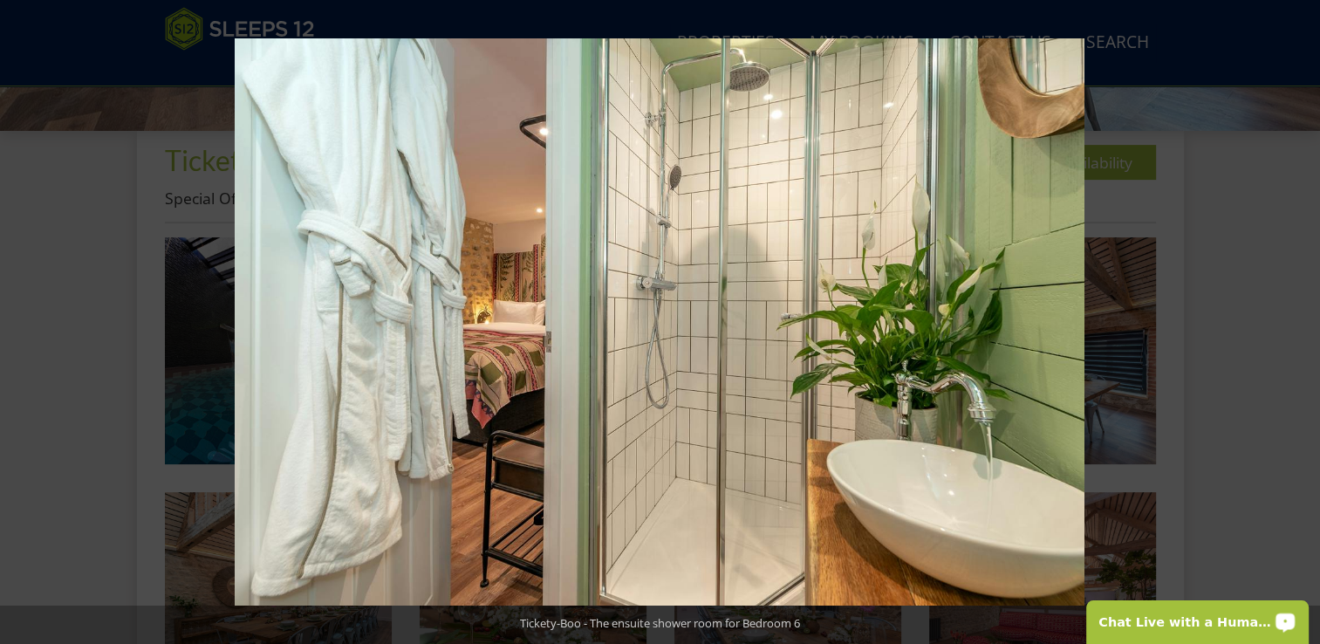
click at [1299, 323] on button at bounding box center [1289, 321] width 61 height 87
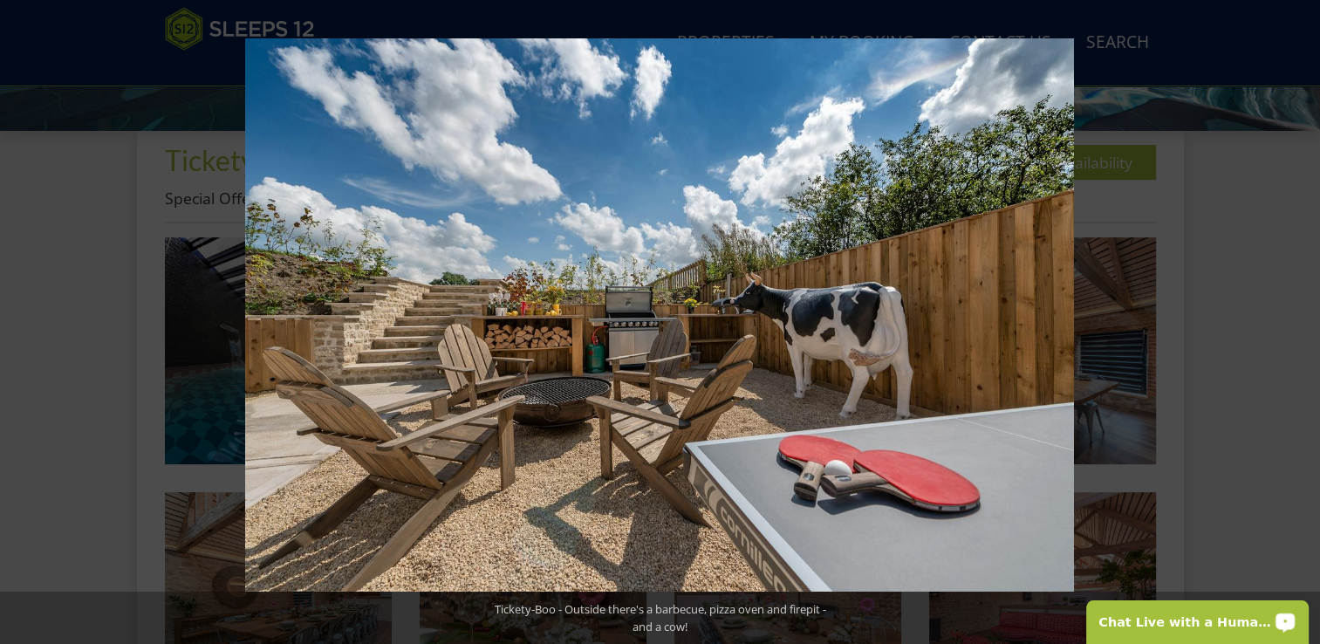
click at [1299, 323] on button at bounding box center [1289, 321] width 61 height 87
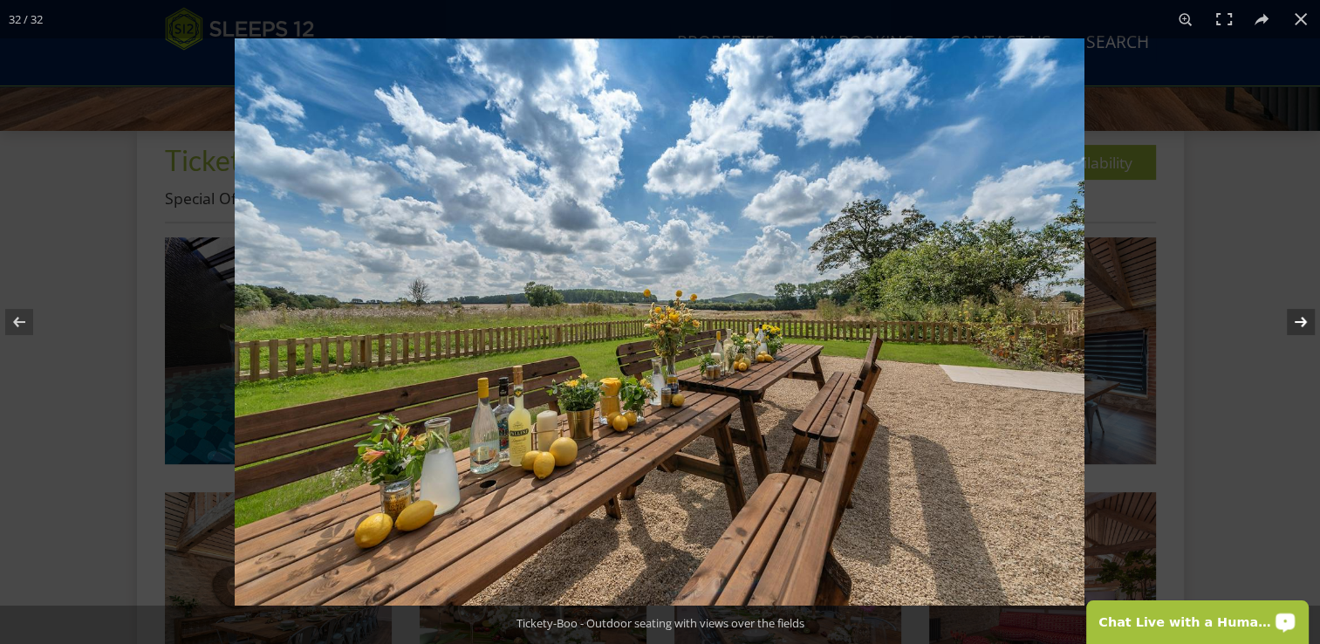
click at [1298, 327] on button at bounding box center [1289, 321] width 61 height 87
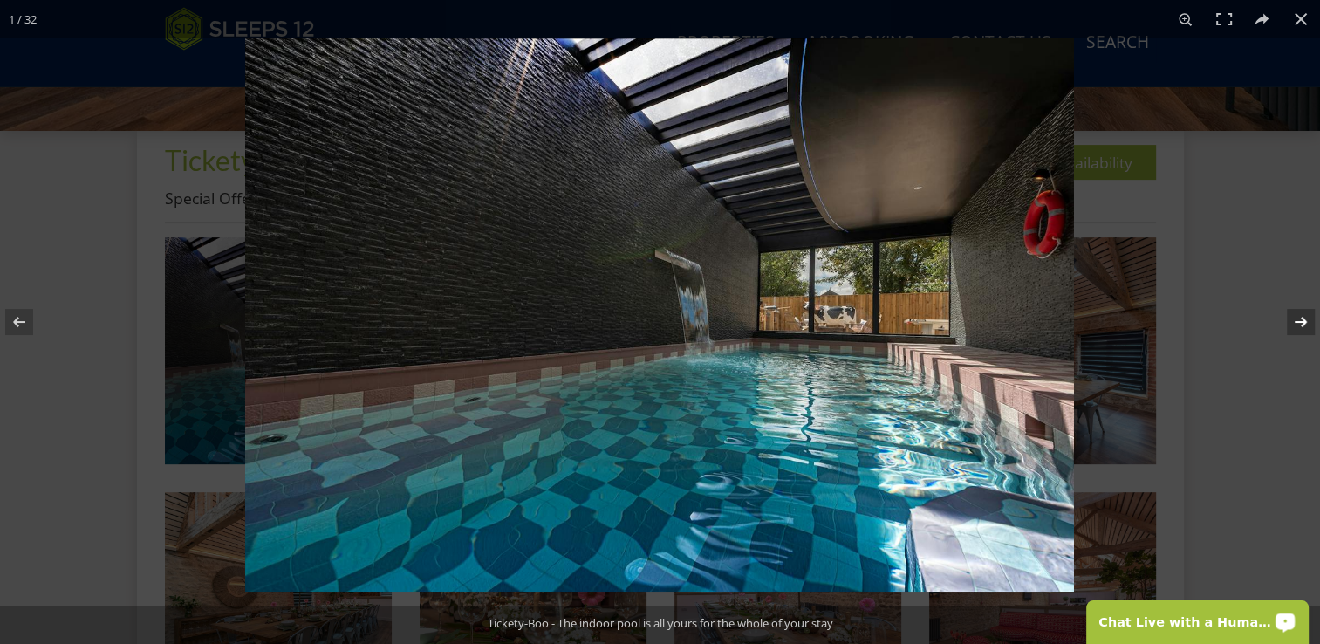
click at [1298, 327] on button at bounding box center [1289, 321] width 61 height 87
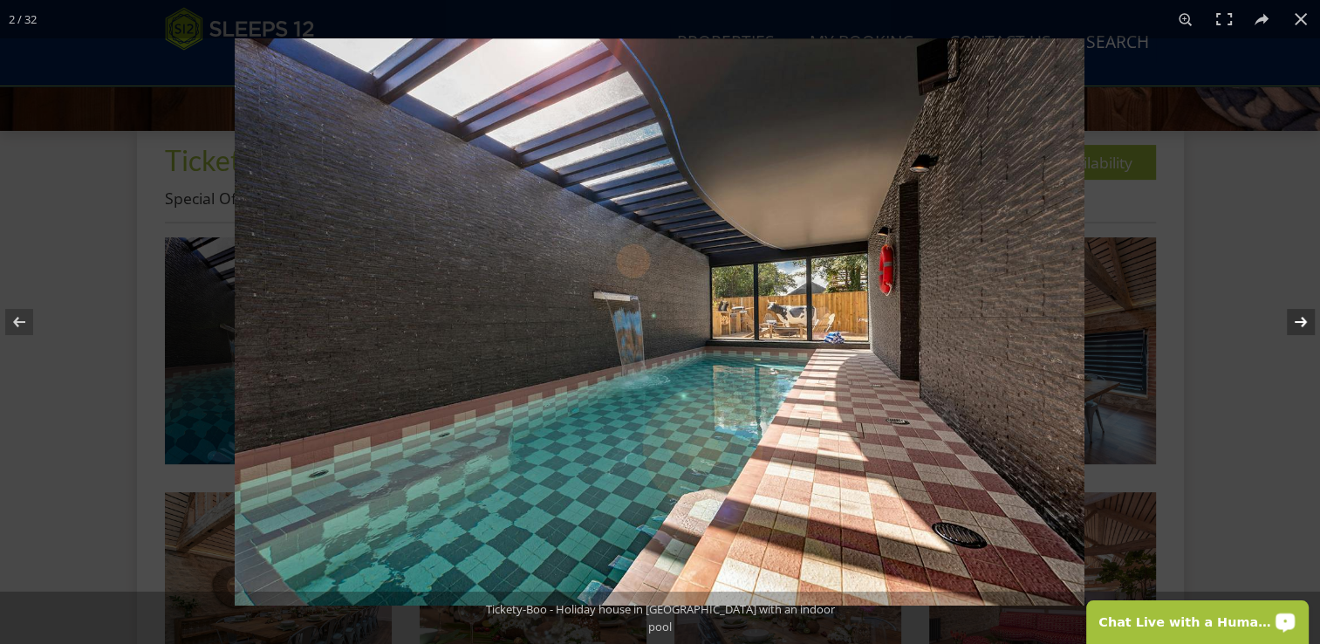
click at [1298, 327] on button at bounding box center [1289, 321] width 61 height 87
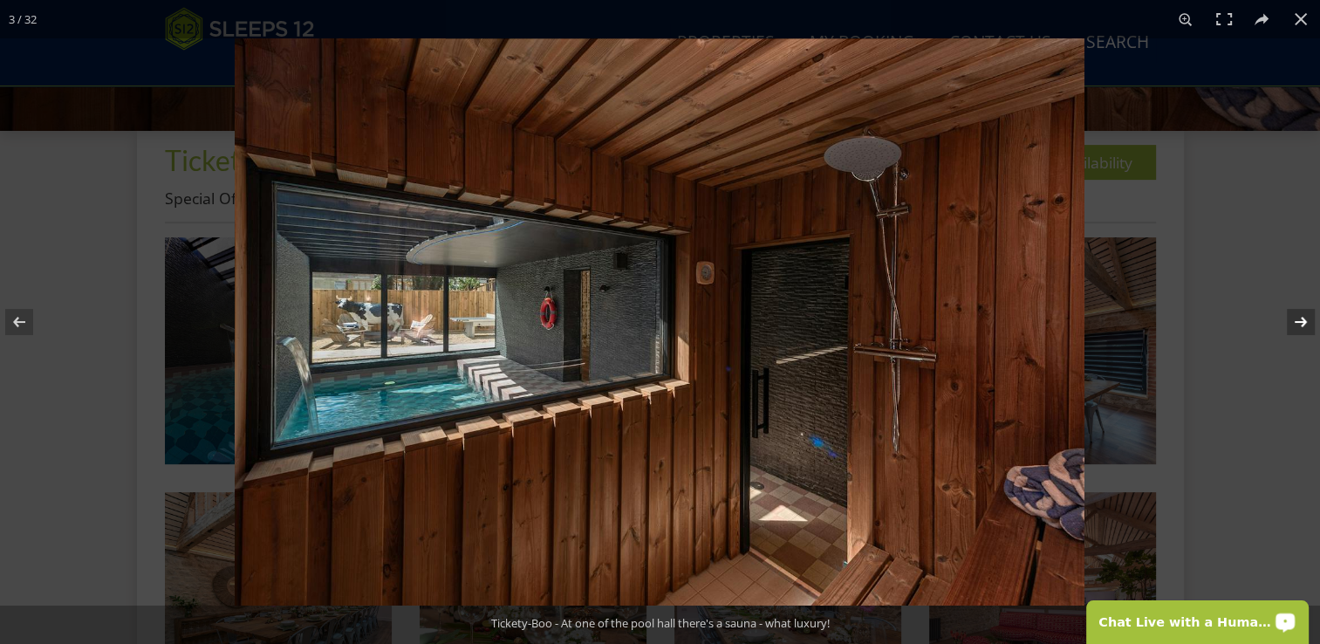
click at [1298, 327] on button at bounding box center [1289, 321] width 61 height 87
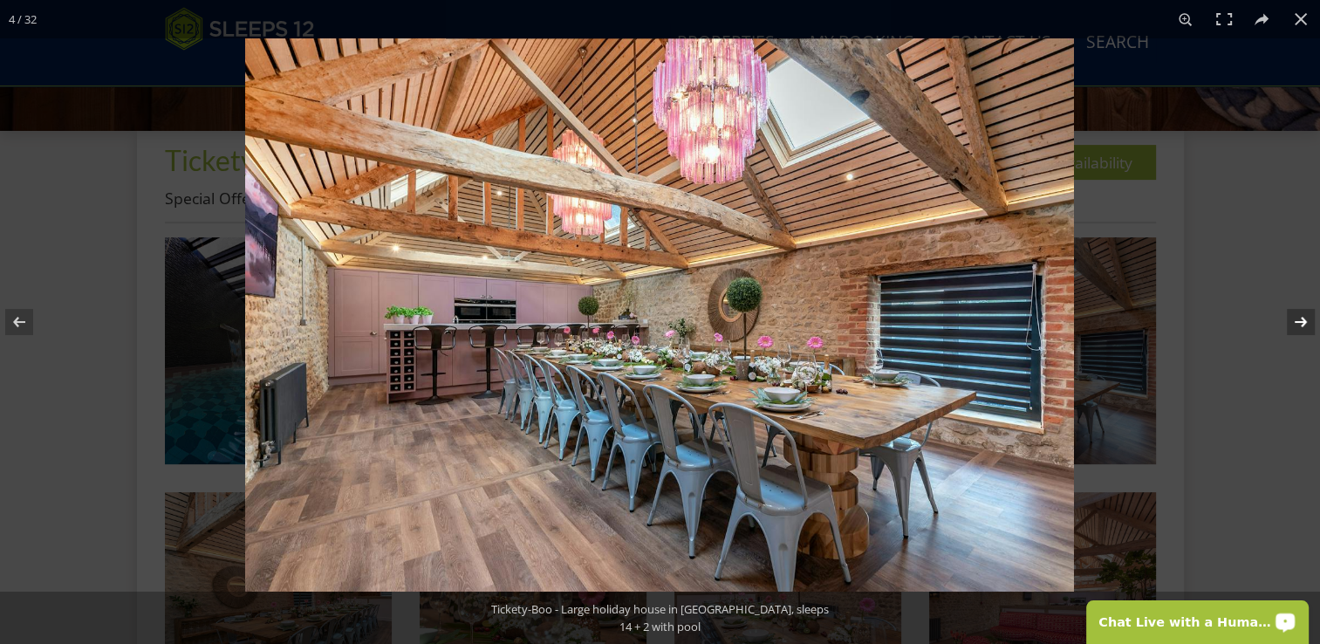
click at [1298, 327] on button at bounding box center [1289, 321] width 61 height 87
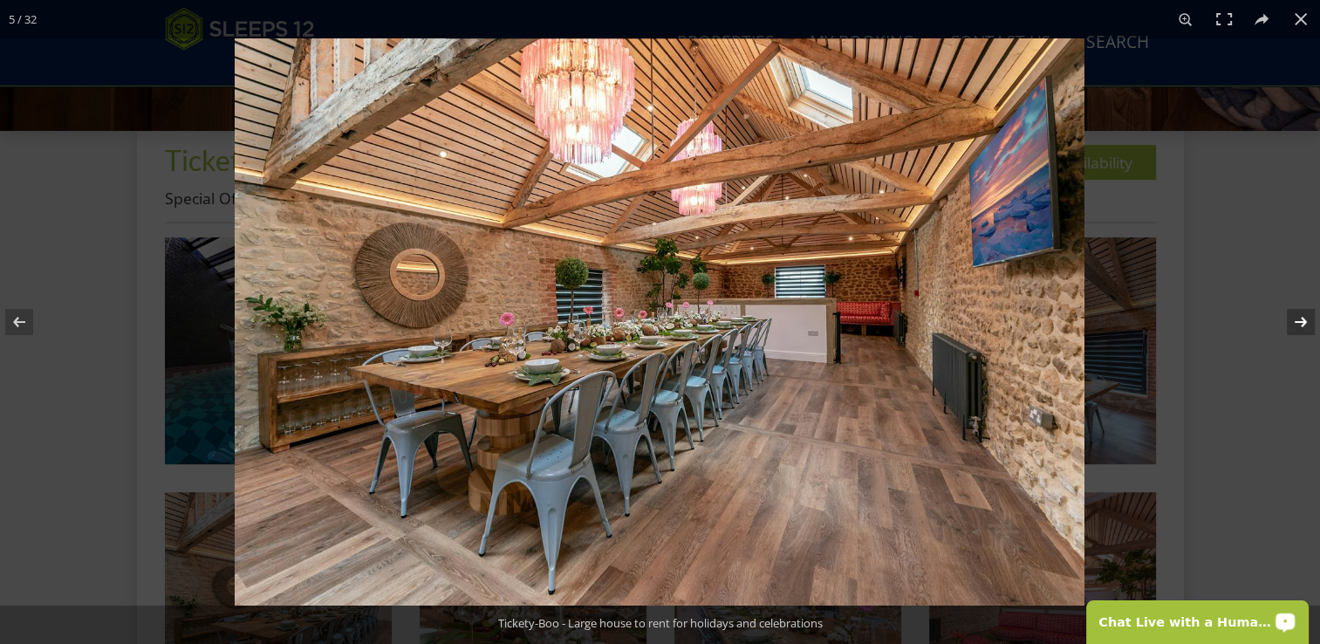
click at [1298, 327] on button at bounding box center [1289, 321] width 61 height 87
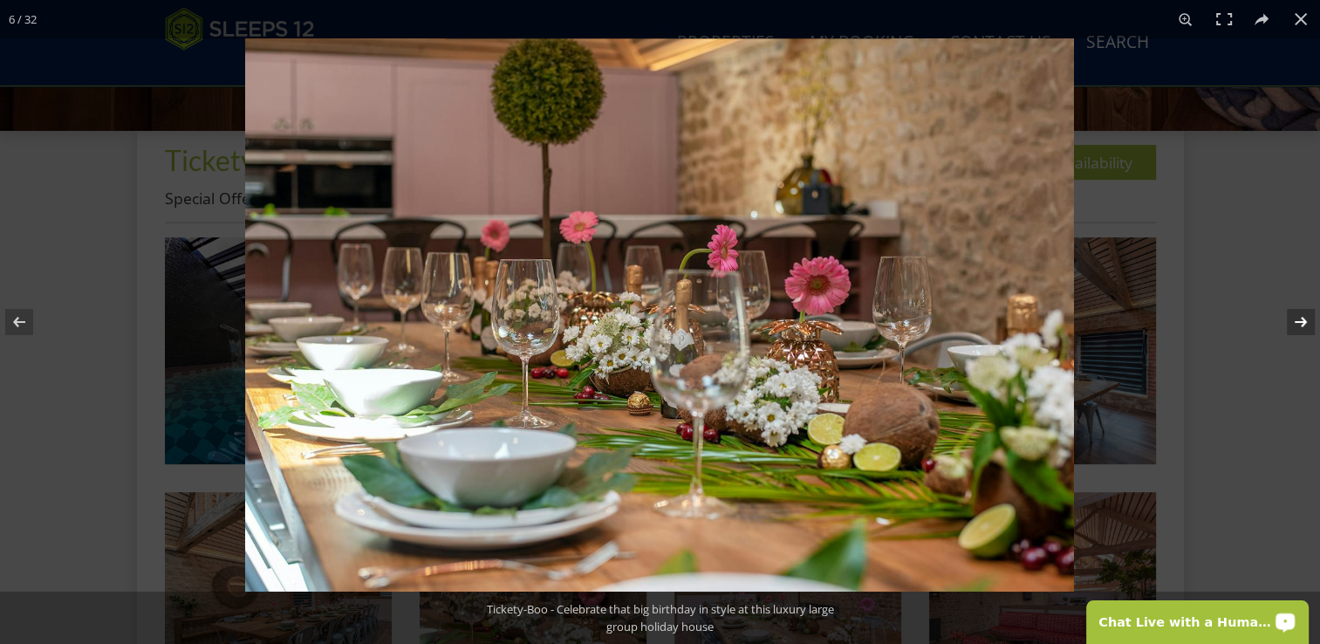
click at [1298, 327] on button at bounding box center [1289, 321] width 61 height 87
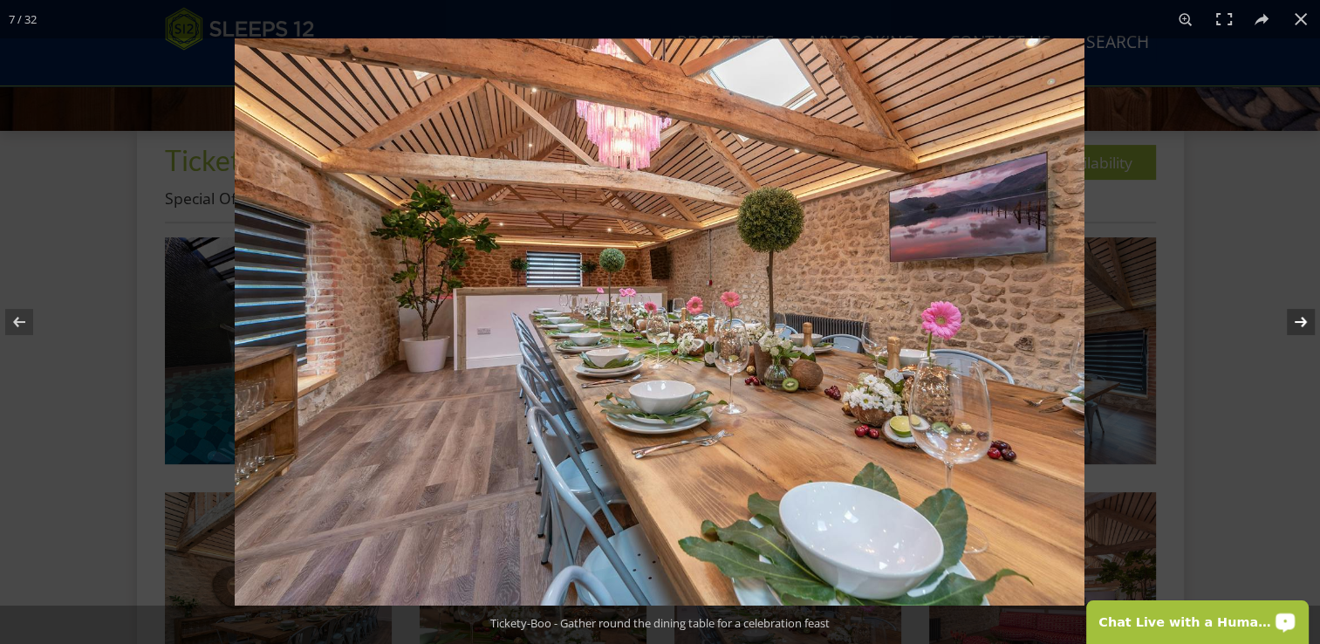
click at [1298, 327] on button at bounding box center [1289, 321] width 61 height 87
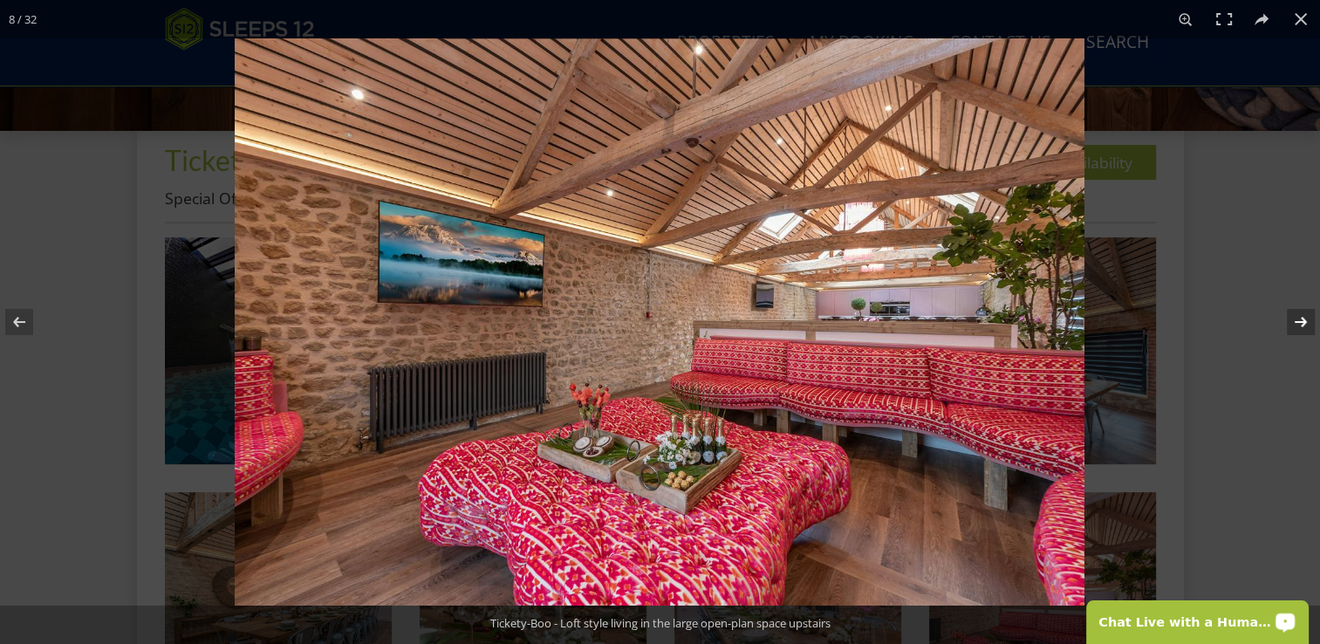
click at [1298, 327] on button at bounding box center [1289, 321] width 61 height 87
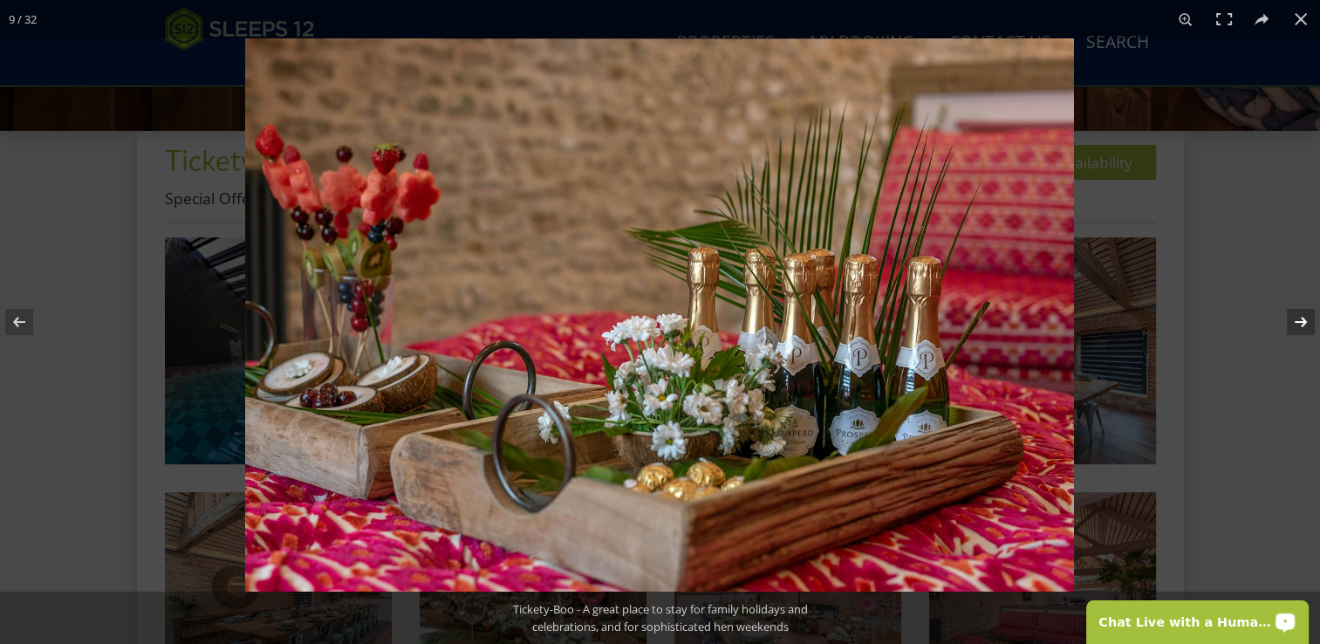
click at [1298, 327] on button at bounding box center [1289, 321] width 61 height 87
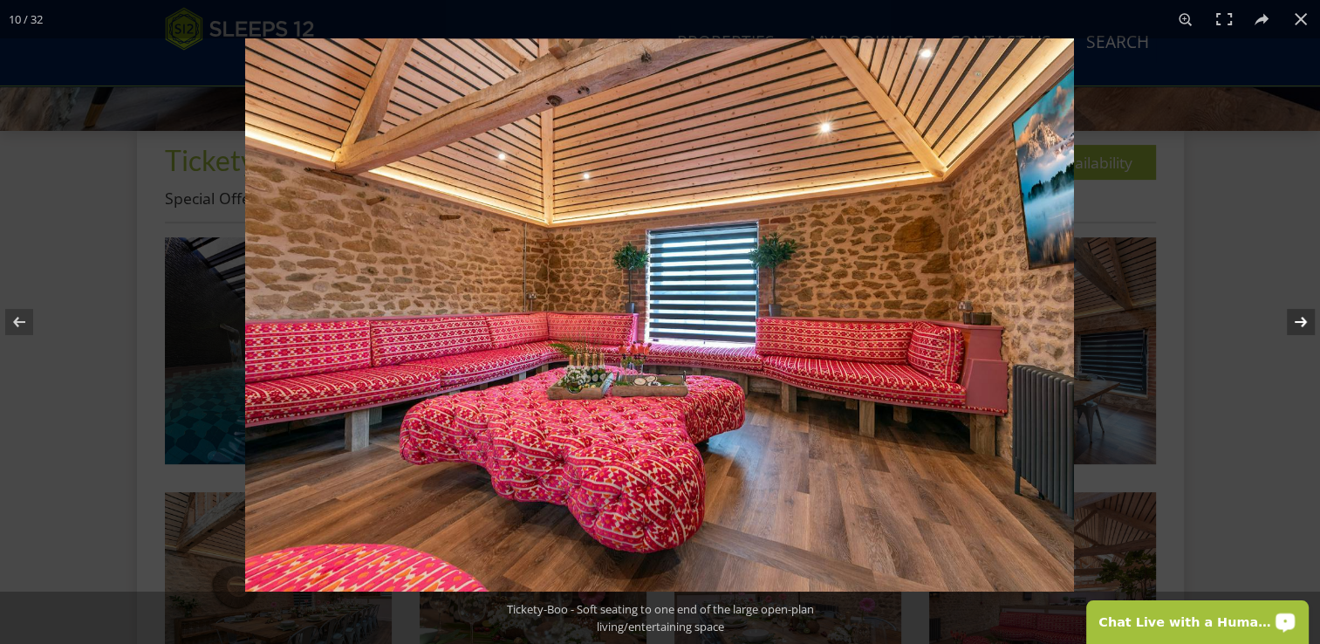
click at [1298, 327] on button at bounding box center [1289, 321] width 61 height 87
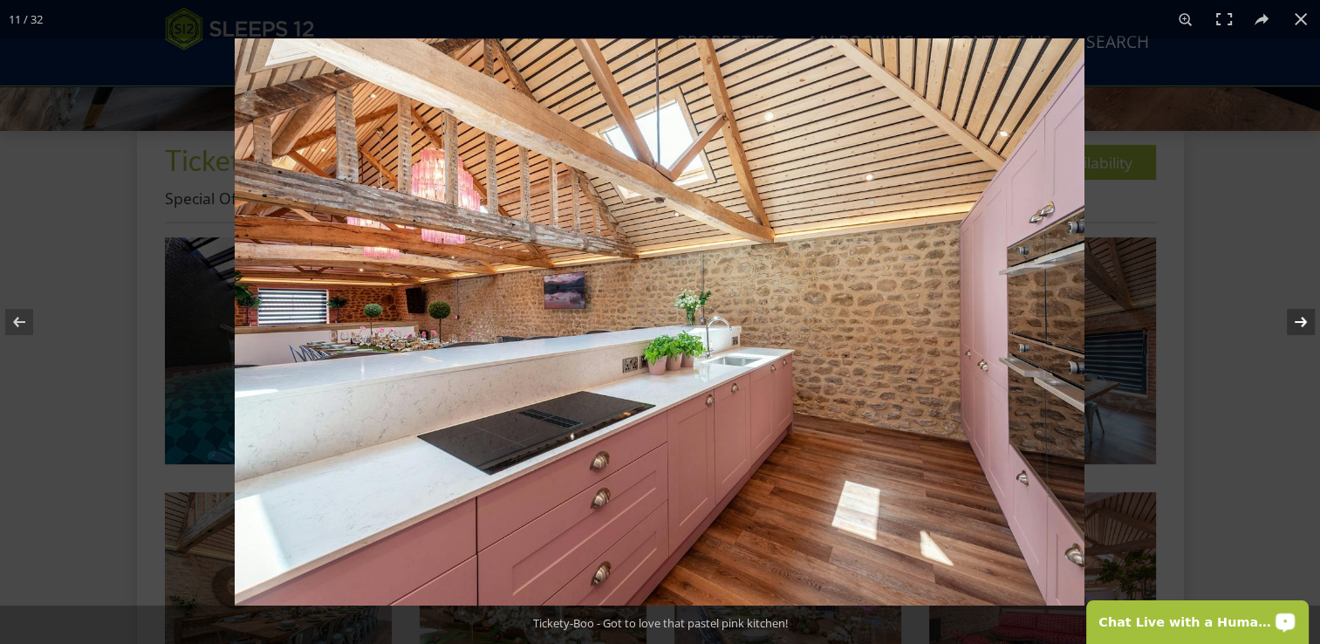
click at [1298, 327] on button at bounding box center [1289, 321] width 61 height 87
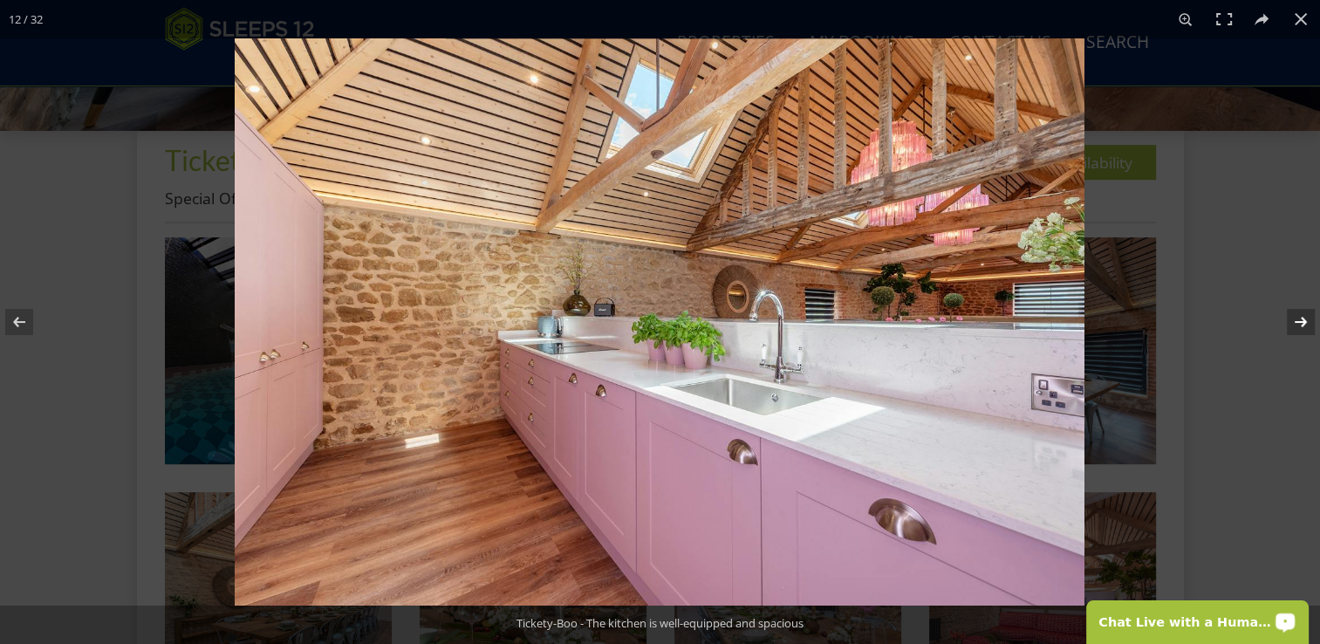
click at [1298, 327] on button at bounding box center [1289, 321] width 61 height 87
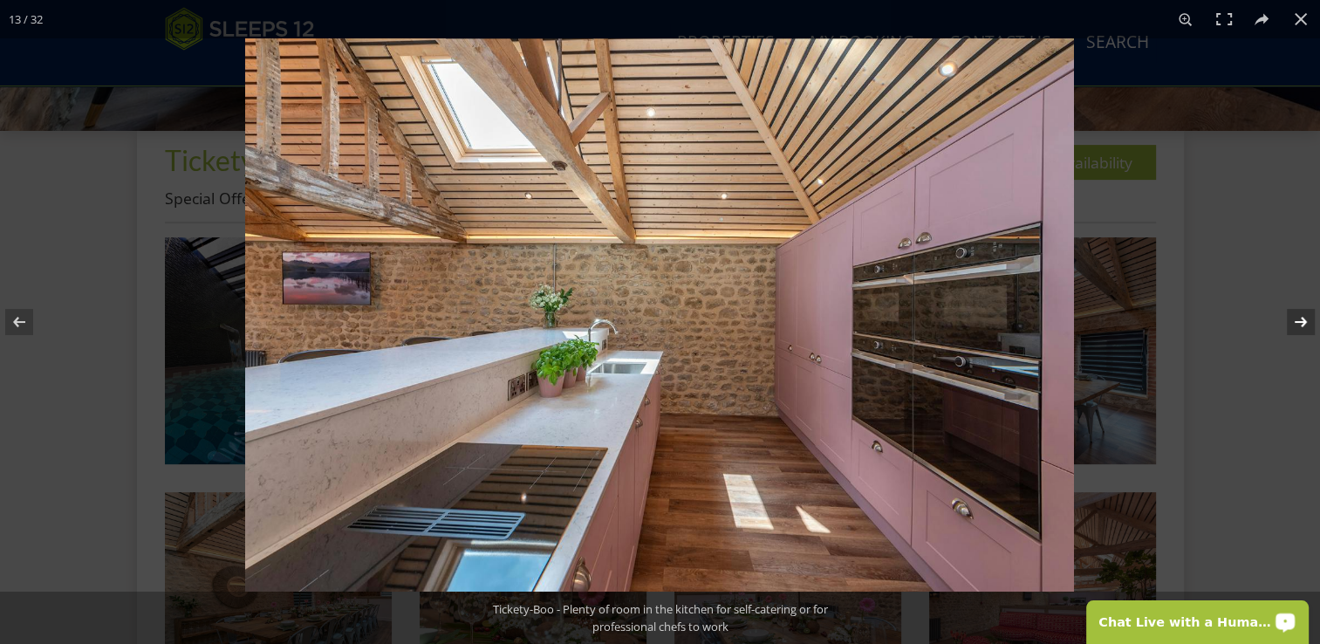
click at [1298, 327] on button at bounding box center [1289, 321] width 61 height 87
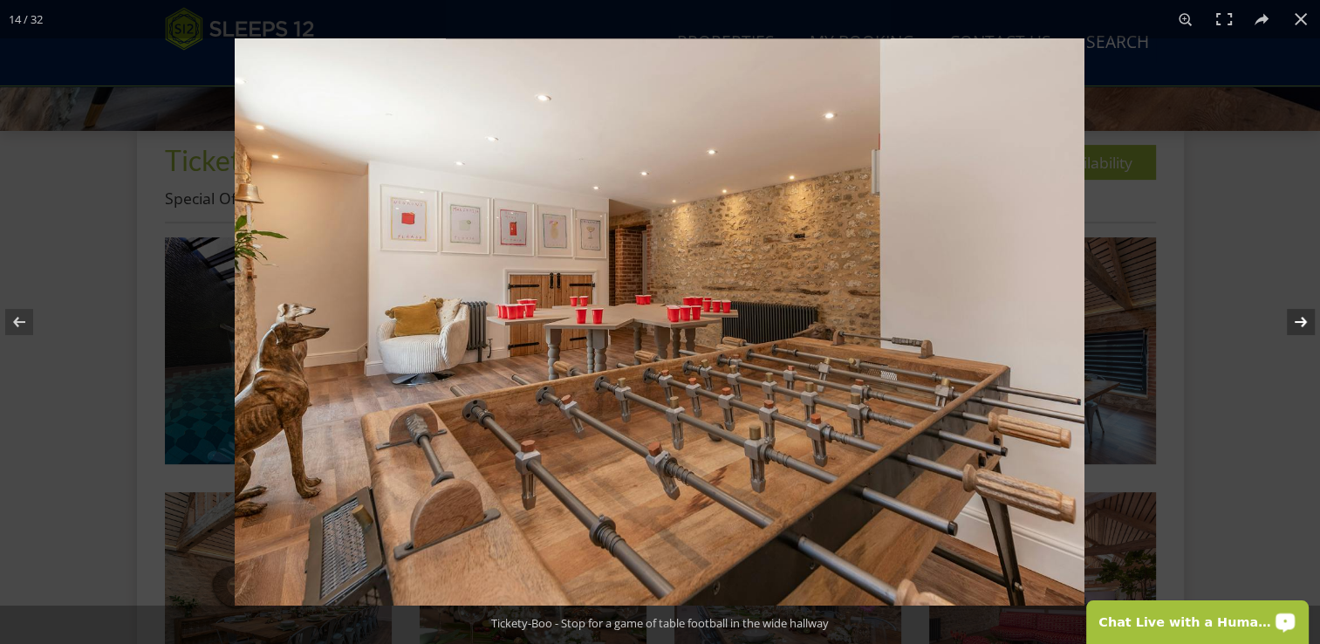
click at [1298, 327] on button at bounding box center [1289, 321] width 61 height 87
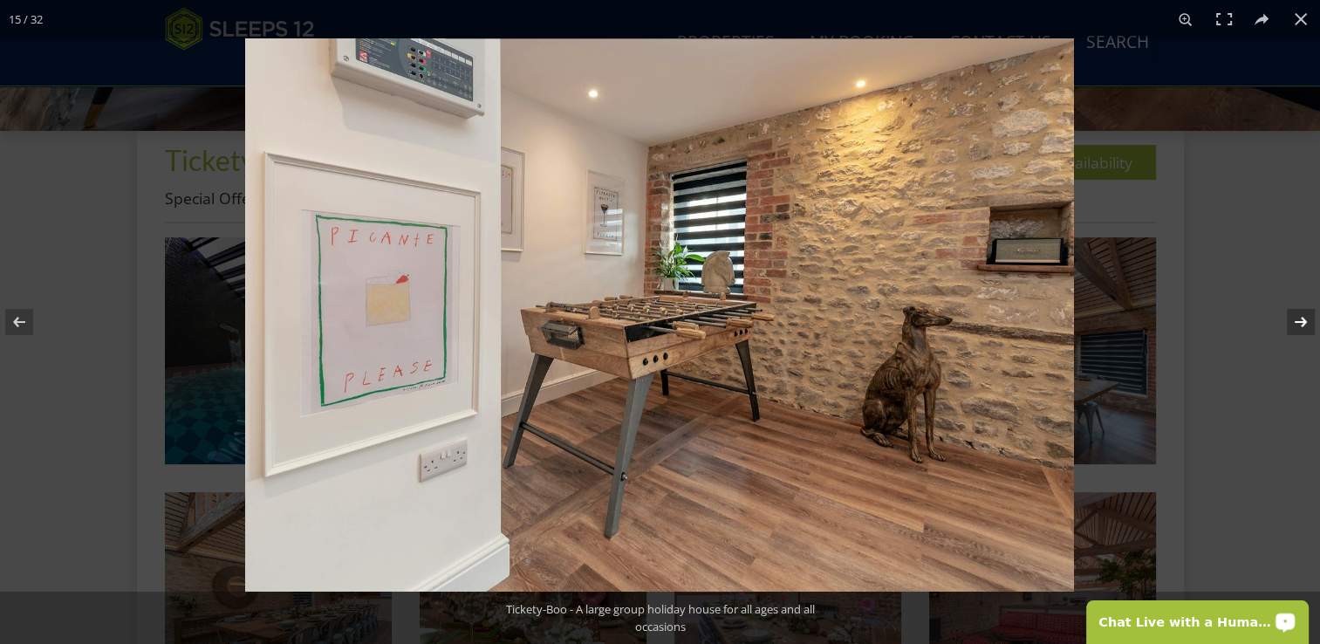
click at [1298, 327] on button at bounding box center [1289, 321] width 61 height 87
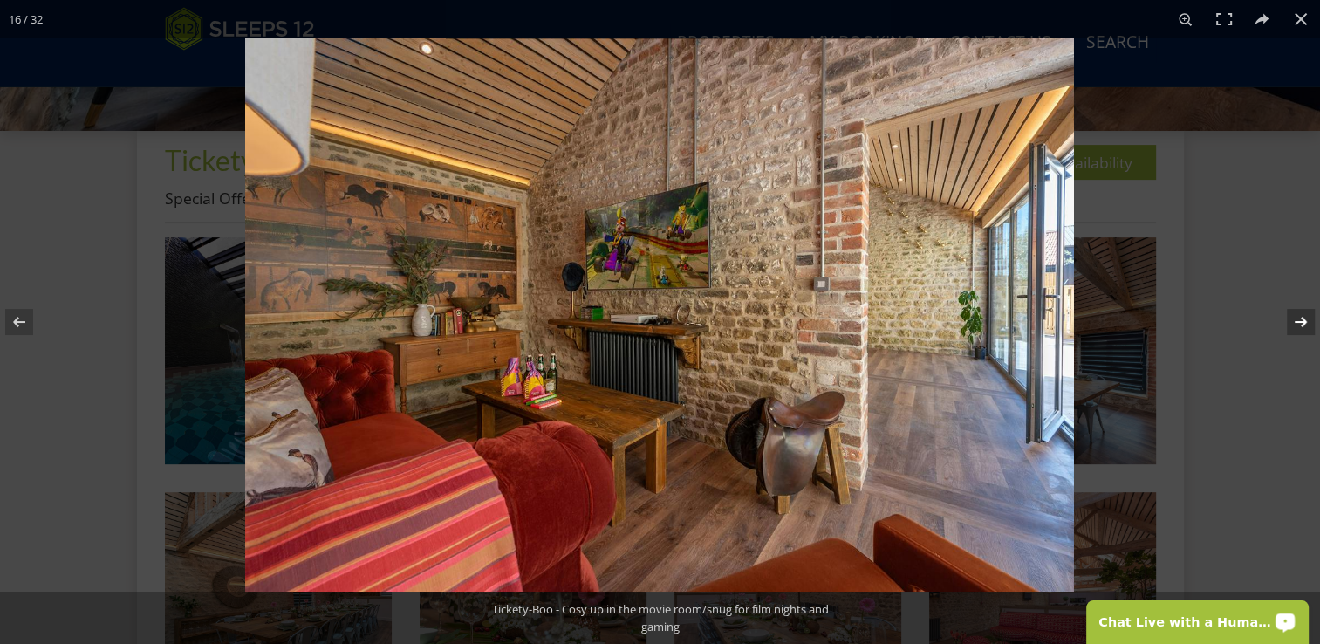
click at [1298, 327] on button at bounding box center [1289, 321] width 61 height 87
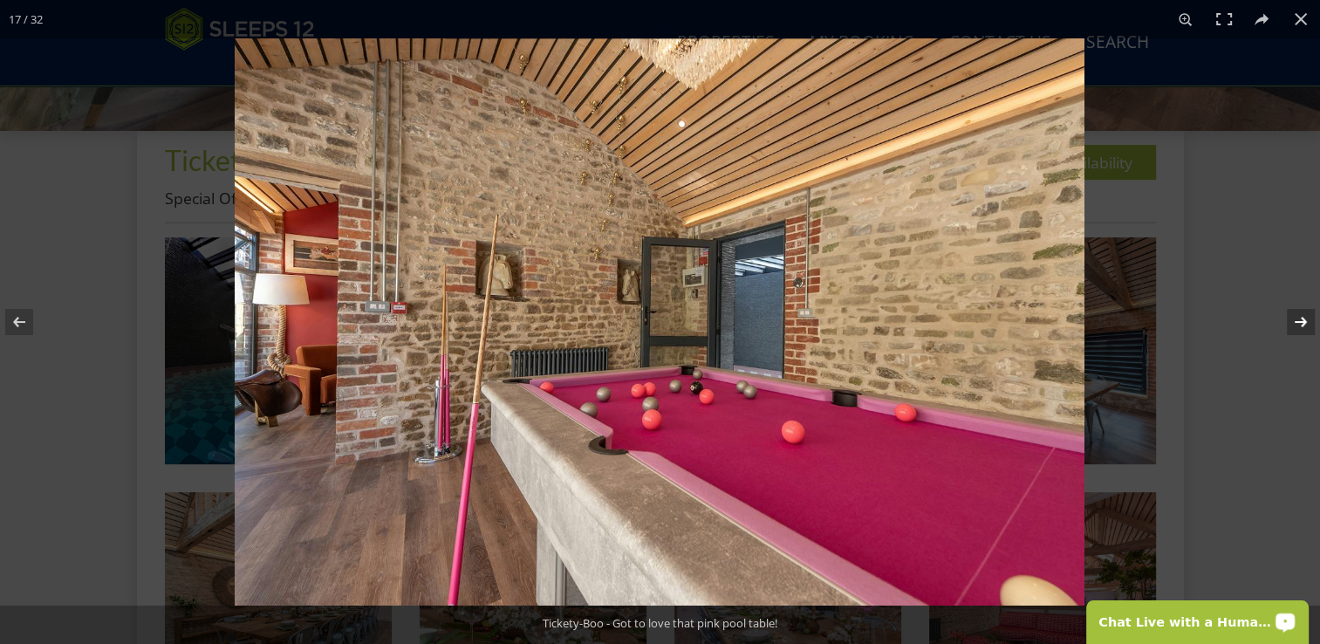
click at [1298, 327] on button at bounding box center [1289, 321] width 61 height 87
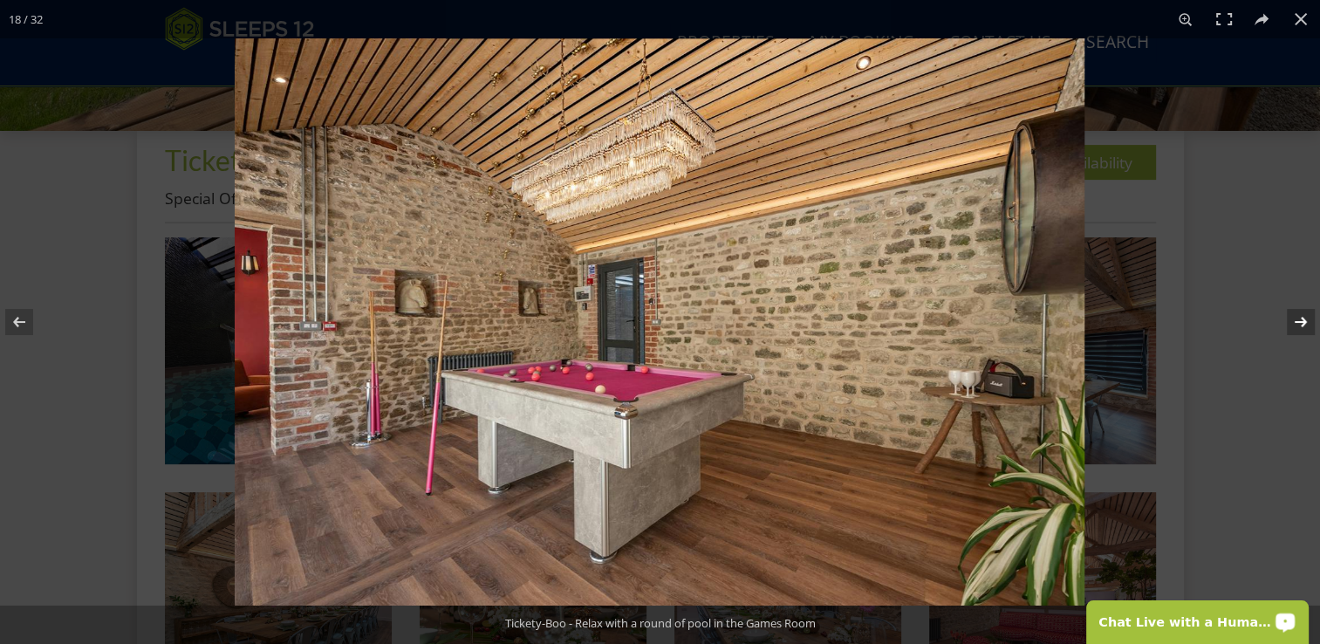
click at [1298, 327] on button at bounding box center [1289, 321] width 61 height 87
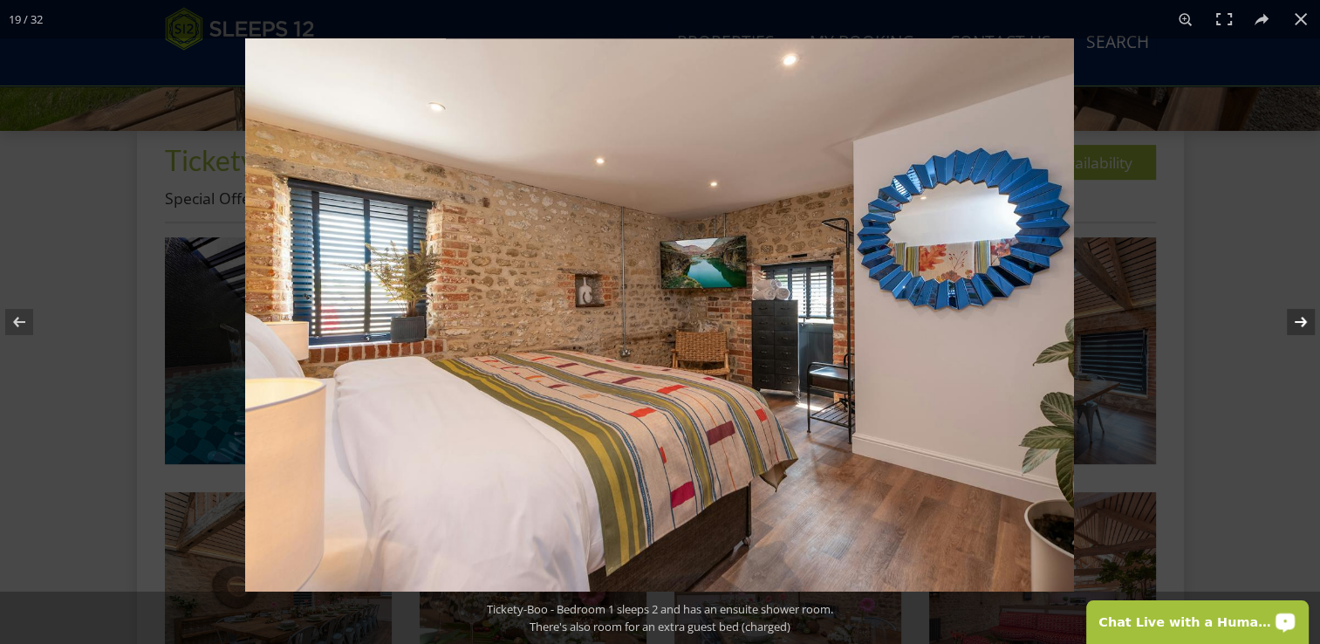
click at [1298, 327] on button at bounding box center [1289, 321] width 61 height 87
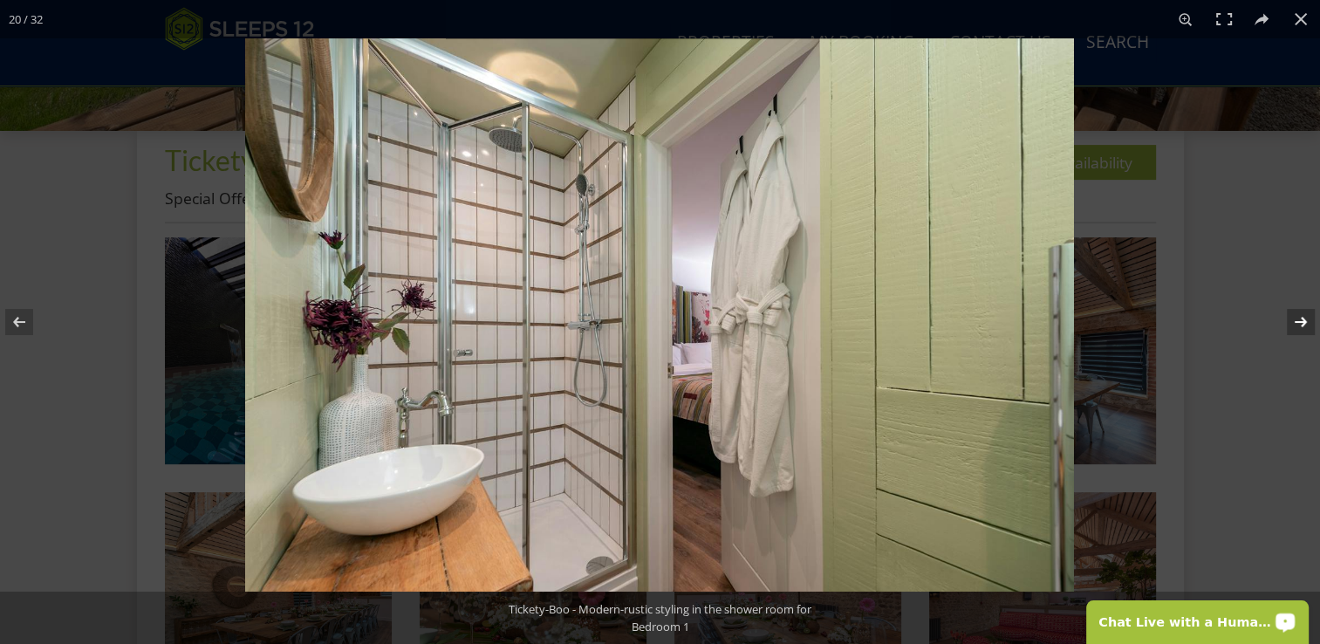
click at [1298, 327] on button at bounding box center [1289, 321] width 61 height 87
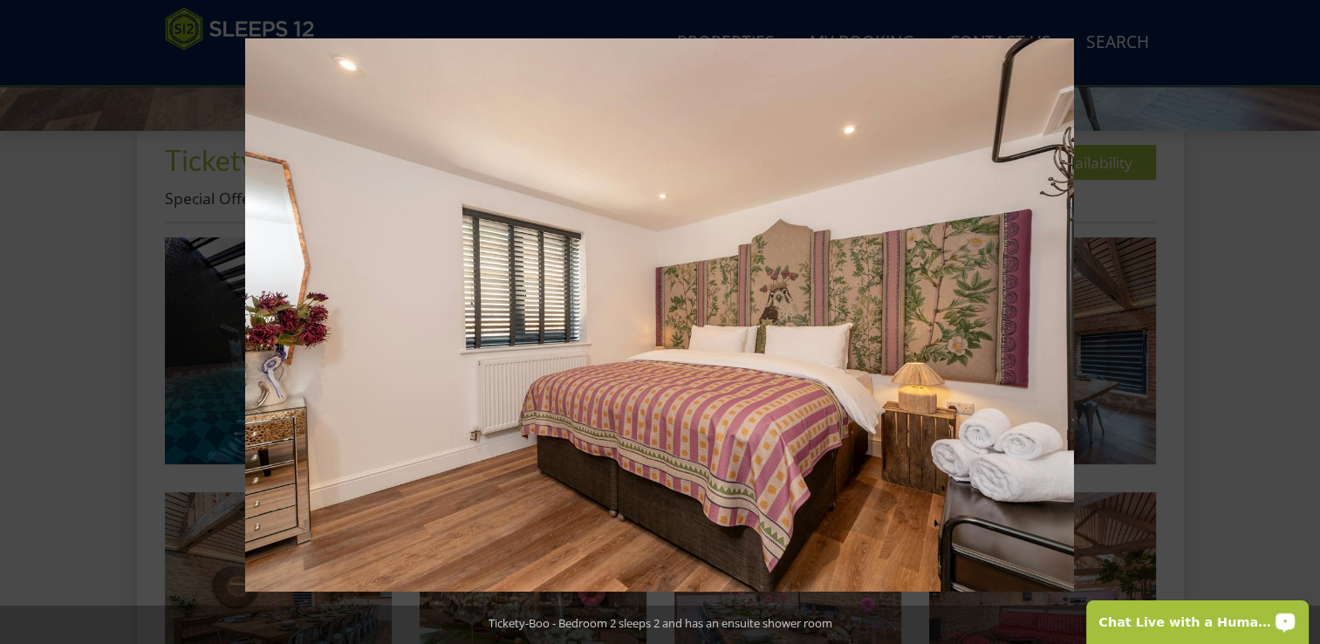
click at [1298, 327] on button at bounding box center [1289, 321] width 61 height 87
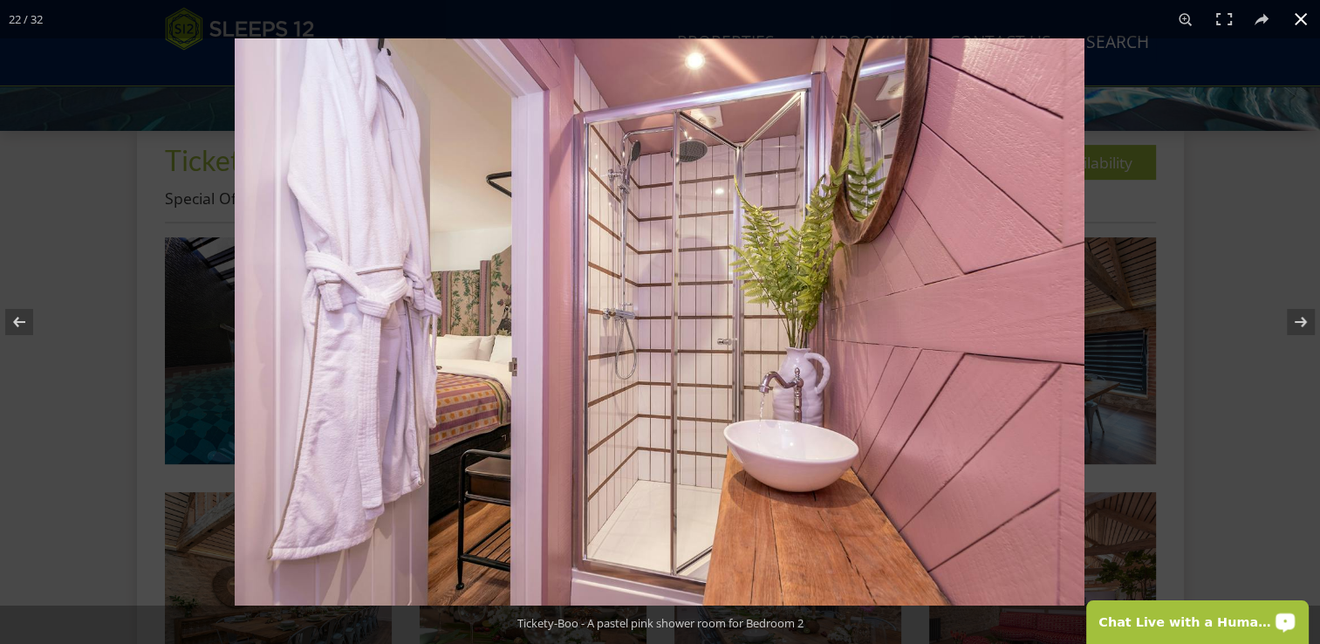
click at [1298, 15] on button at bounding box center [1301, 19] width 38 height 38
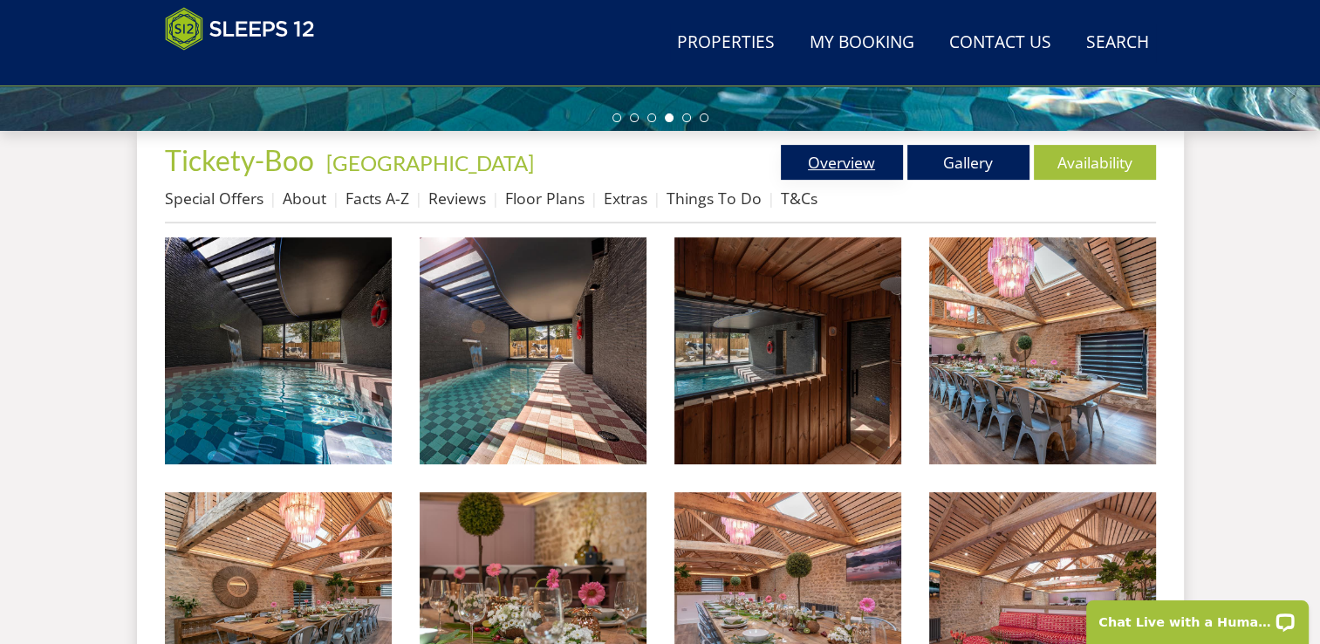
click at [838, 158] on link "Overview" at bounding box center [842, 162] width 122 height 35
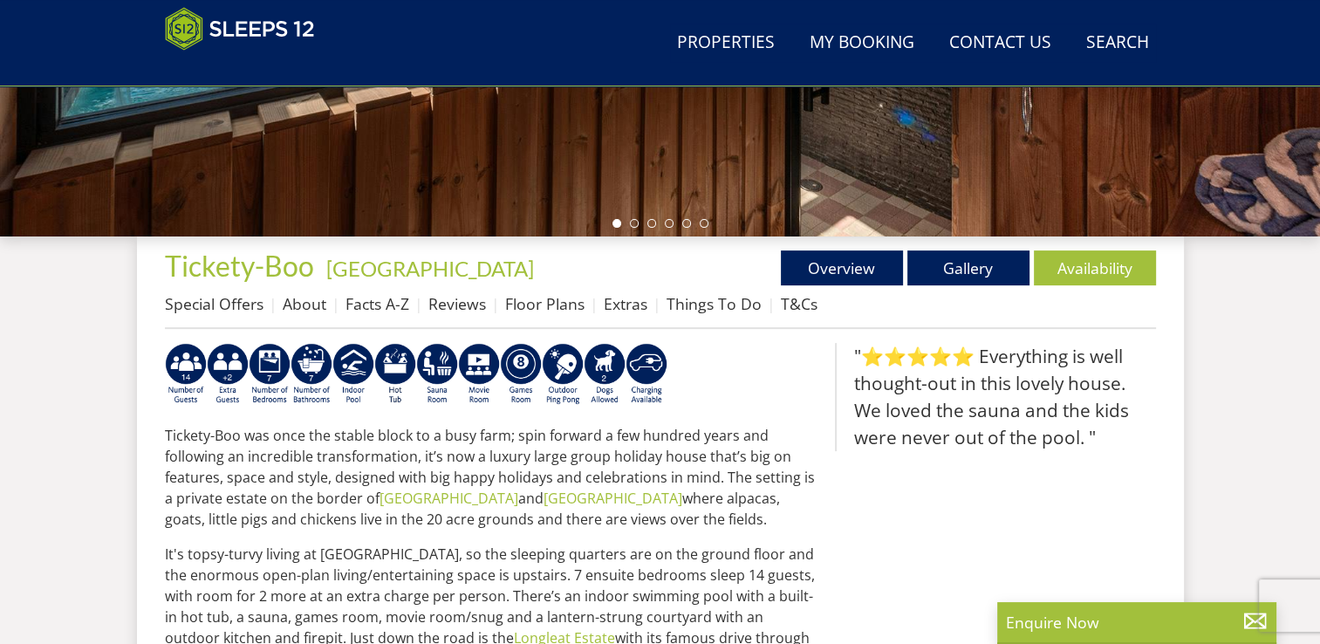
scroll to position [512, 0]
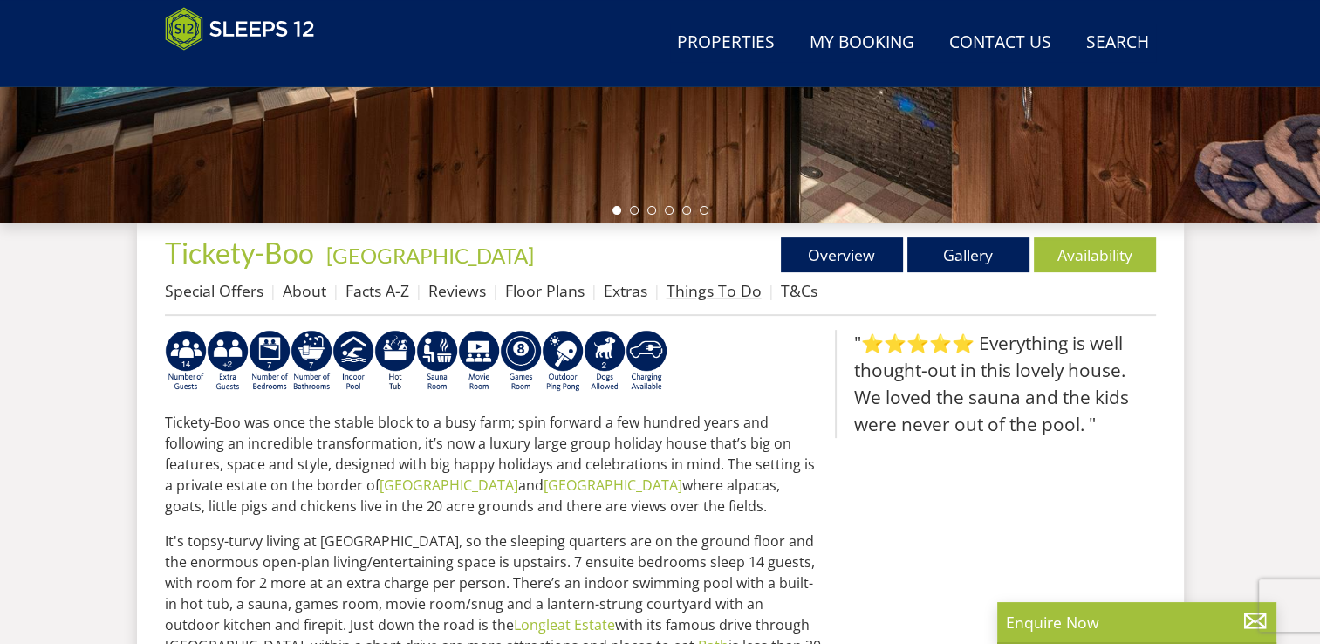
click at [705, 298] on link "Things To Do" at bounding box center [714, 290] width 95 height 21
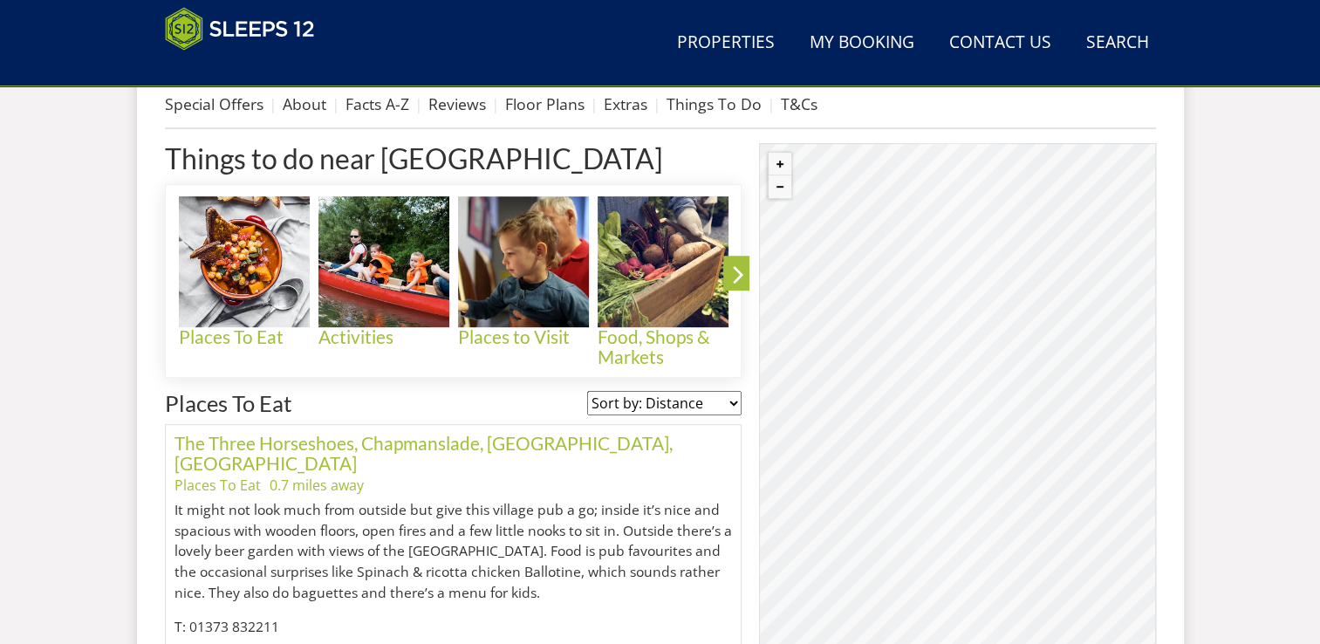
scroll to position [709, 0]
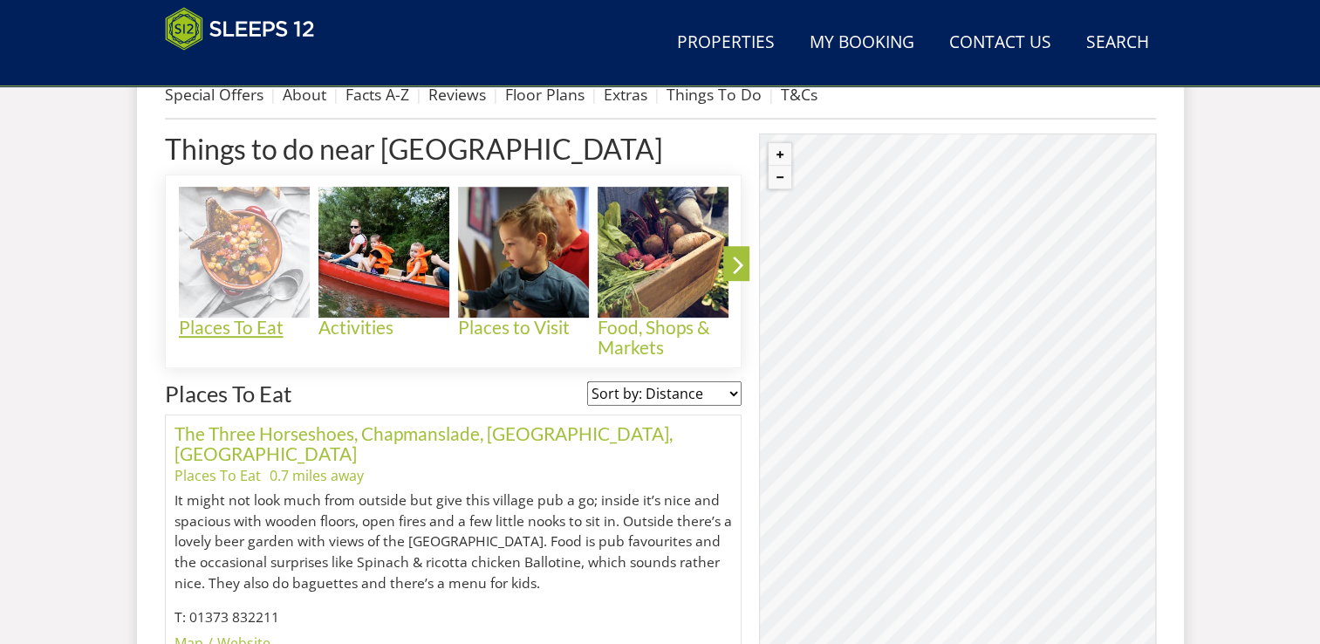
click at [251, 255] on img at bounding box center [244, 252] width 131 height 131
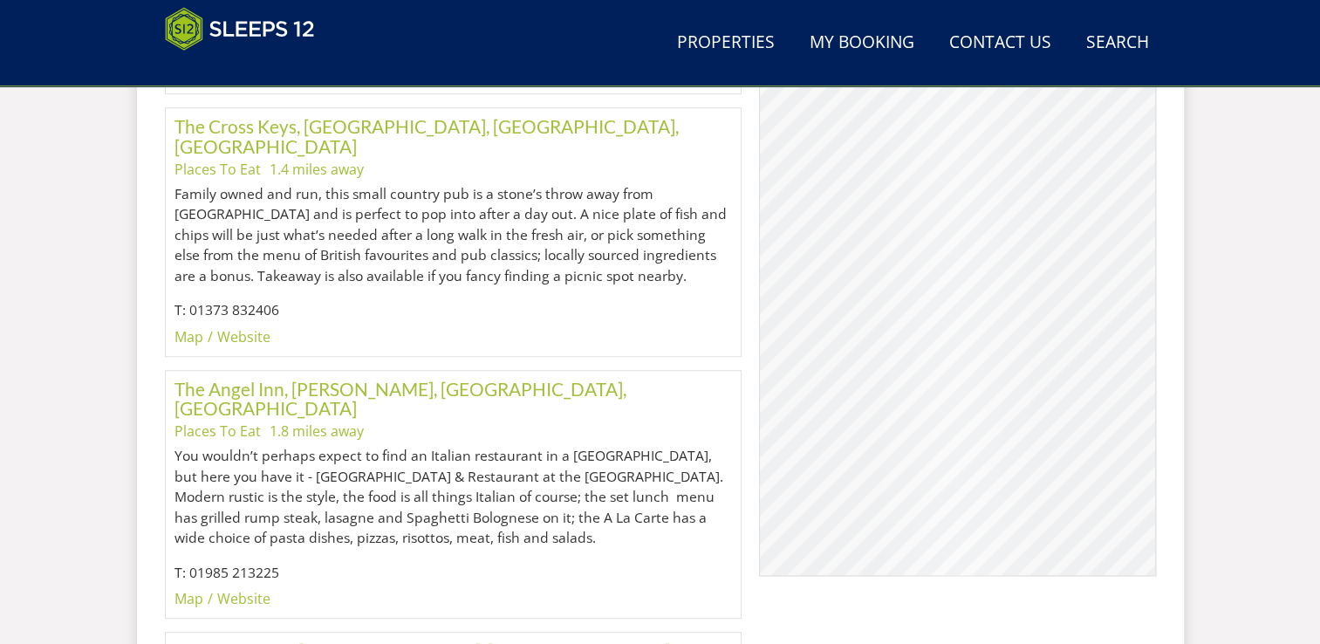
scroll to position [1339, 0]
